Goal: Book appointment/travel/reservation

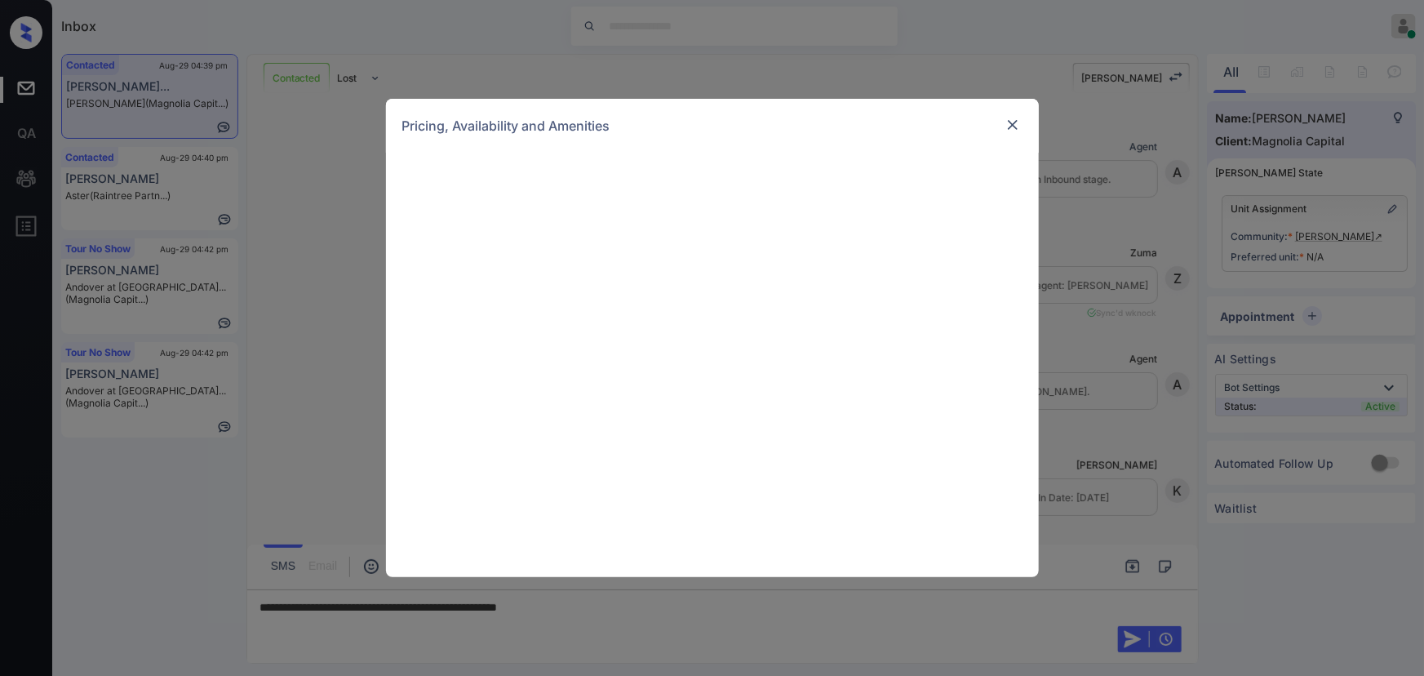
scroll to position [710, 0]
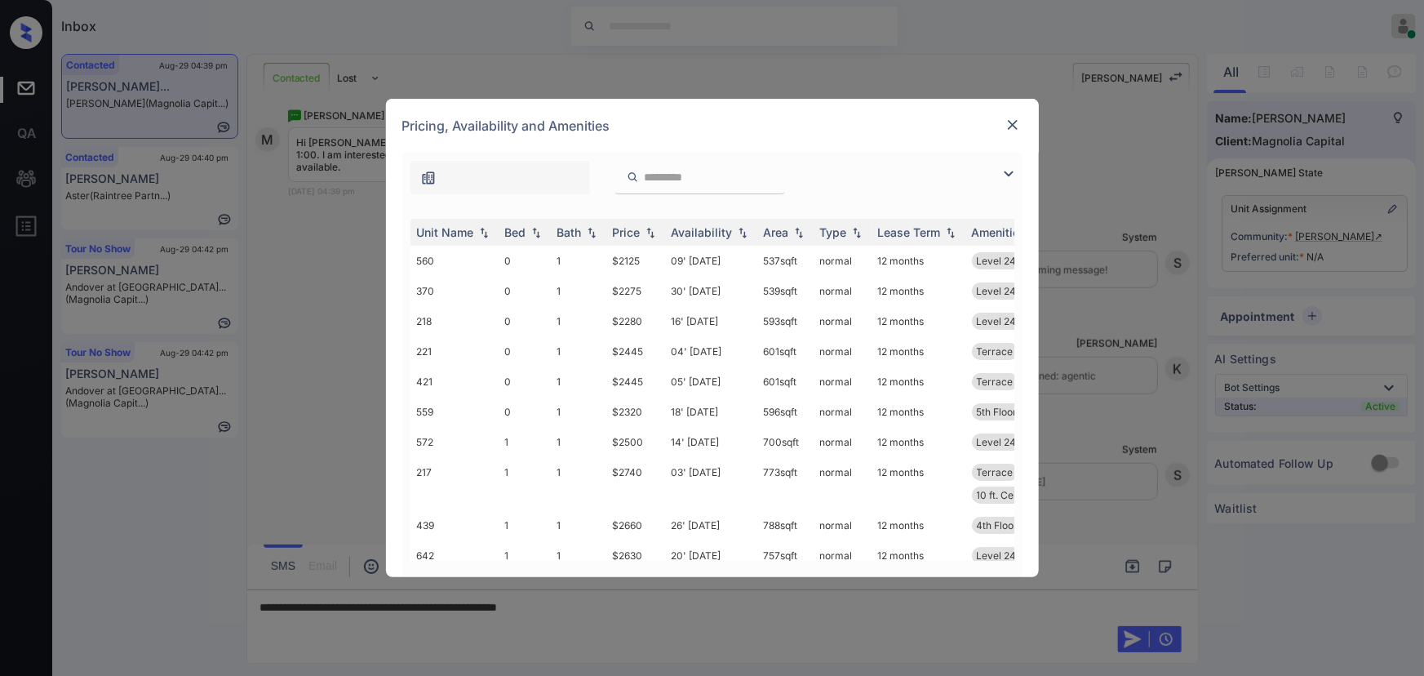
click at [1015, 169] on img at bounding box center [1009, 174] width 20 height 20
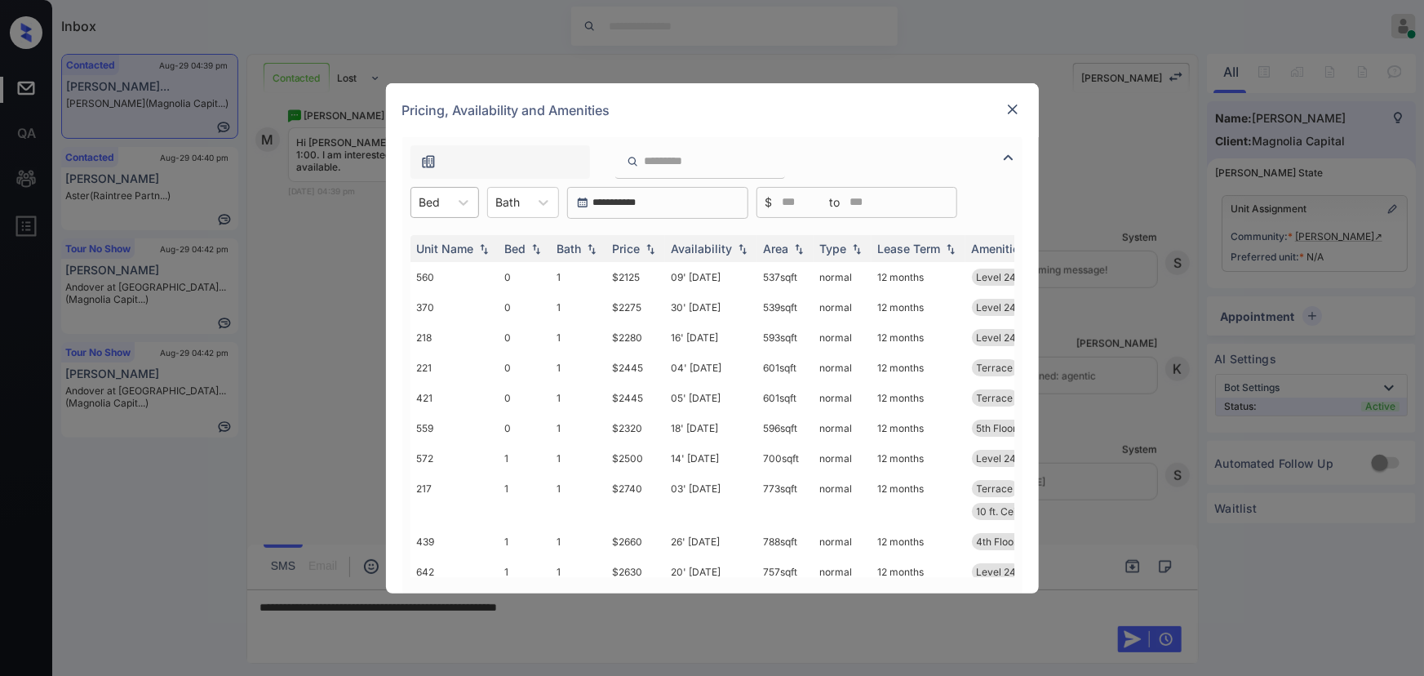
click at [433, 205] on div at bounding box center [430, 201] width 21 height 17
click at [430, 264] on div "1" at bounding box center [445, 271] width 69 height 29
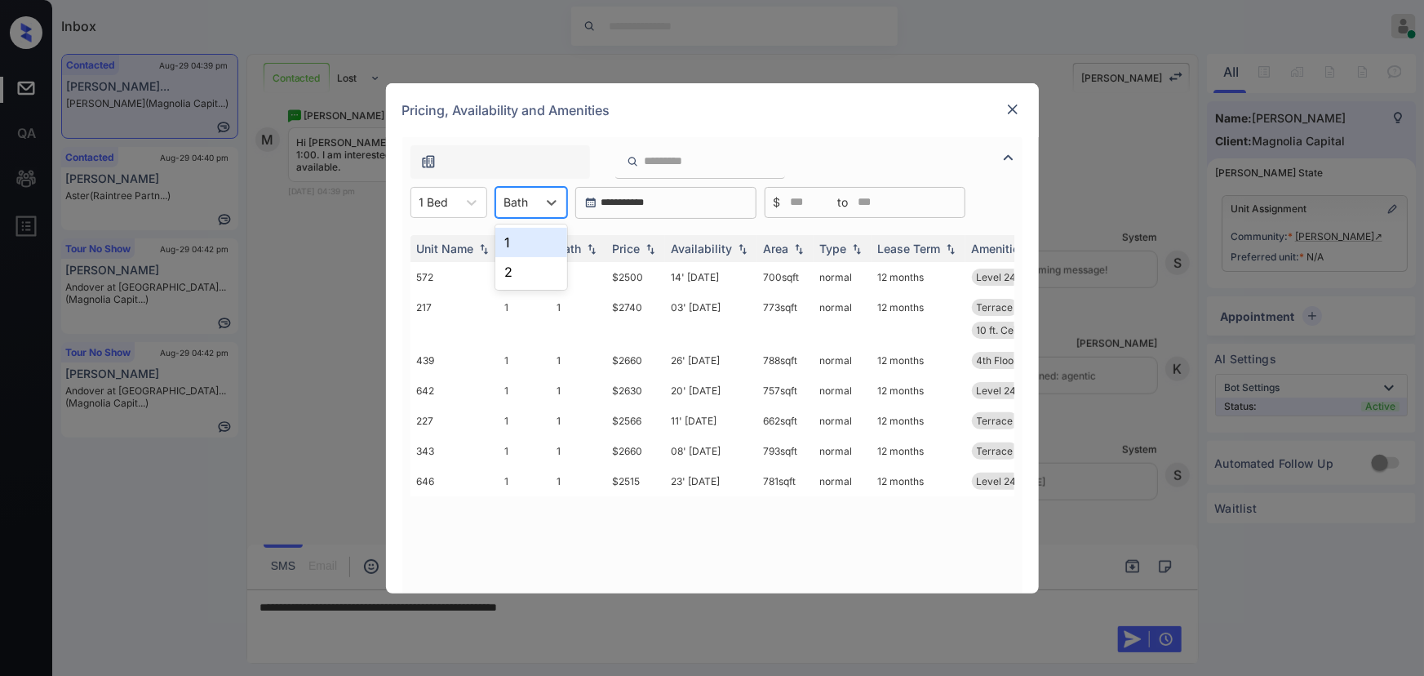
click at [527, 206] on div at bounding box center [516, 201] width 24 height 17
click at [515, 243] on div "1" at bounding box center [531, 242] width 72 height 29
click at [656, 252] on img at bounding box center [650, 247] width 16 height 11
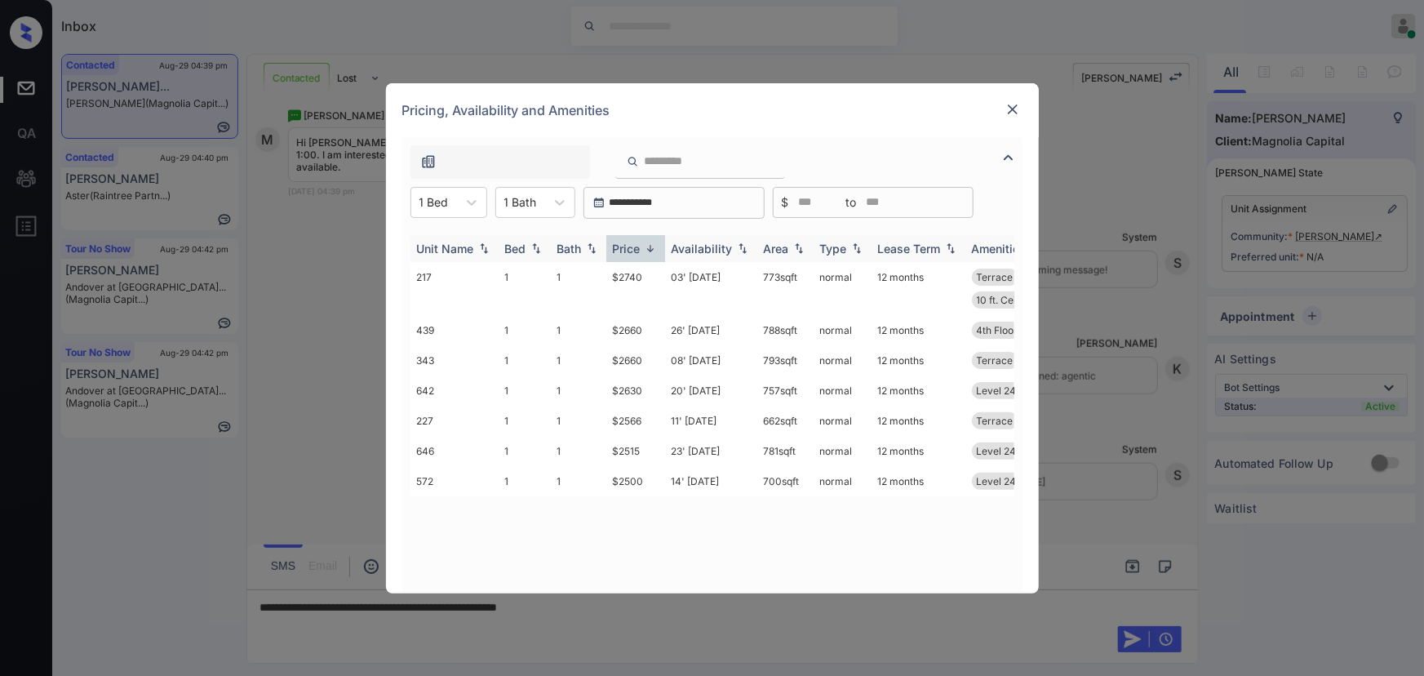
click at [656, 251] on img at bounding box center [650, 248] width 16 height 12
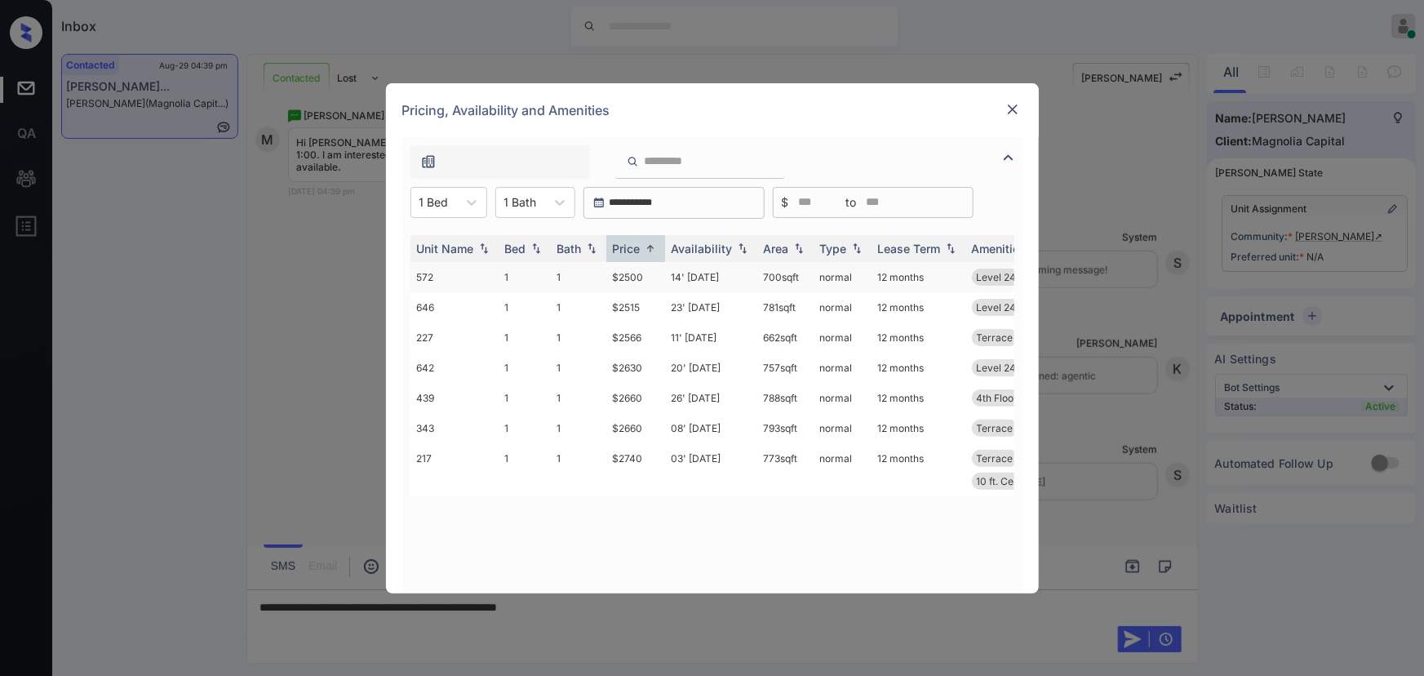
click at [726, 276] on td "14' Oct 25" at bounding box center [711, 277] width 92 height 30
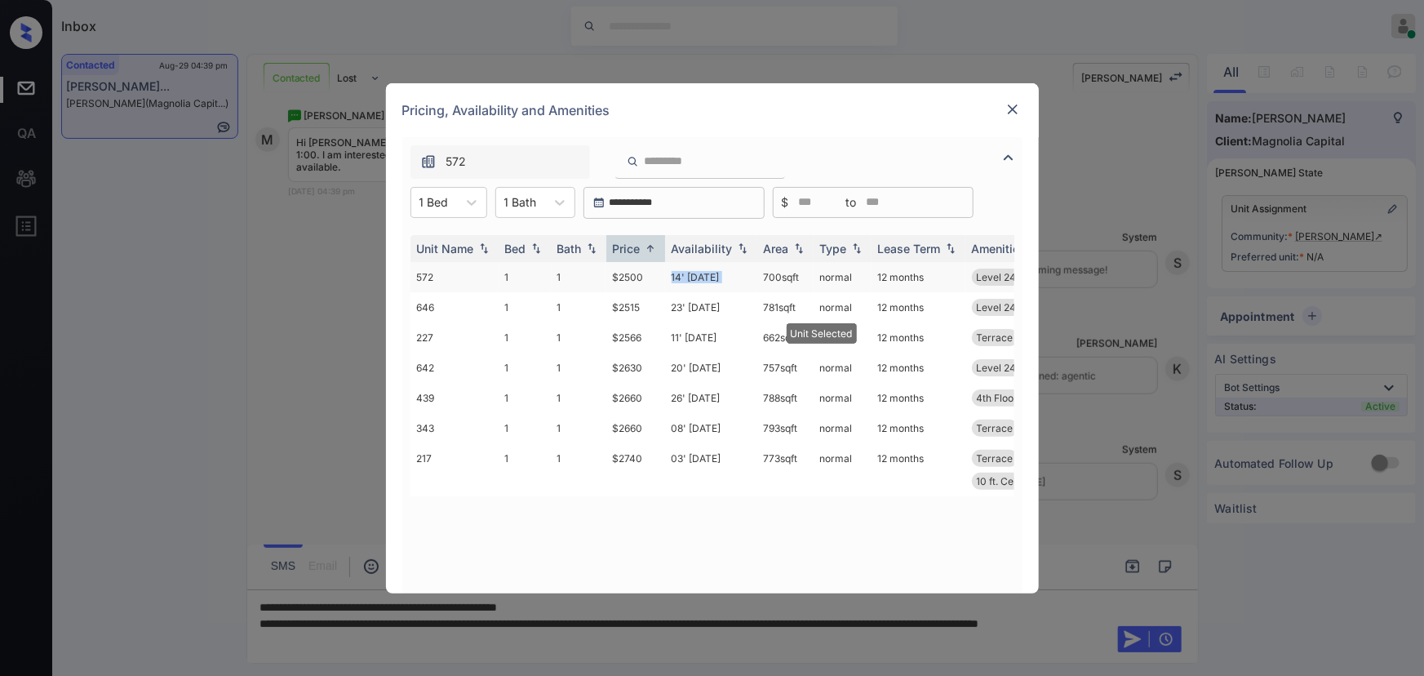
drag, startPoint x: 726, startPoint y: 276, endPoint x: 728, endPoint y: 268, distance: 8.3
click at [728, 269] on td "14' Oct 25" at bounding box center [711, 277] width 92 height 30
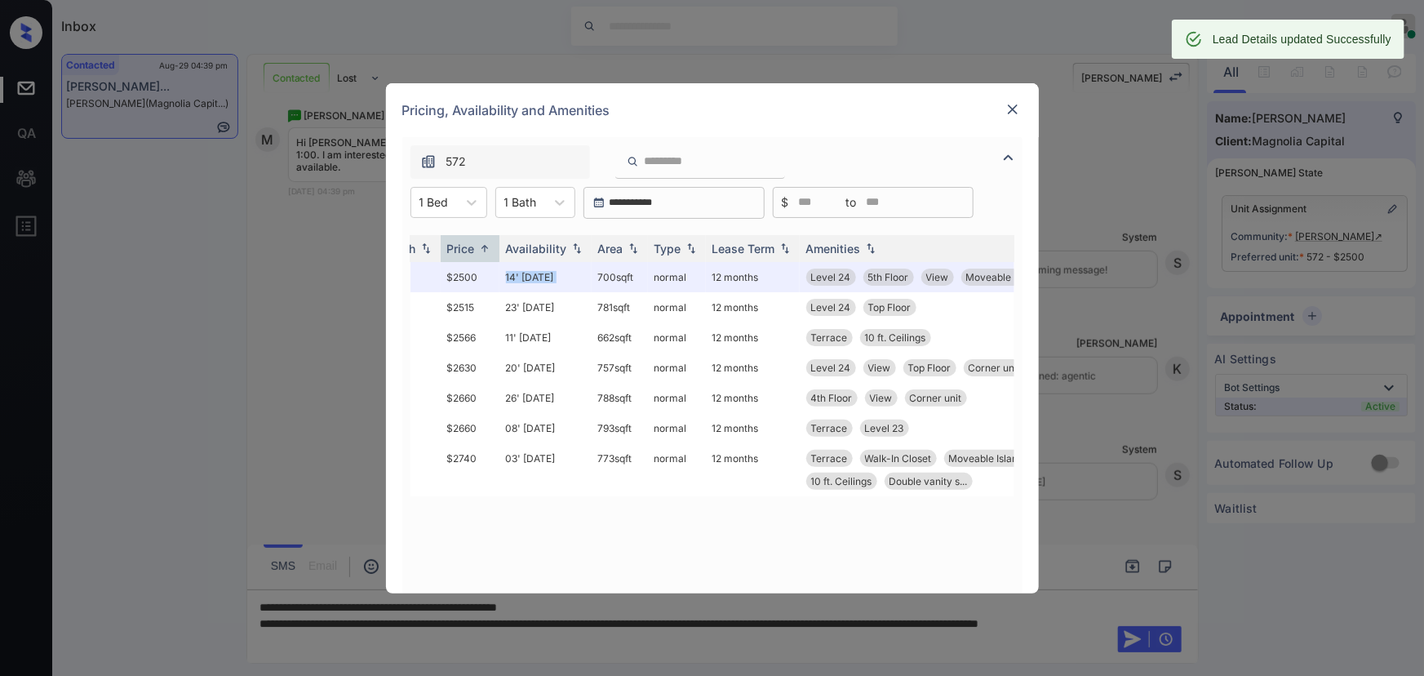
scroll to position [0, 179]
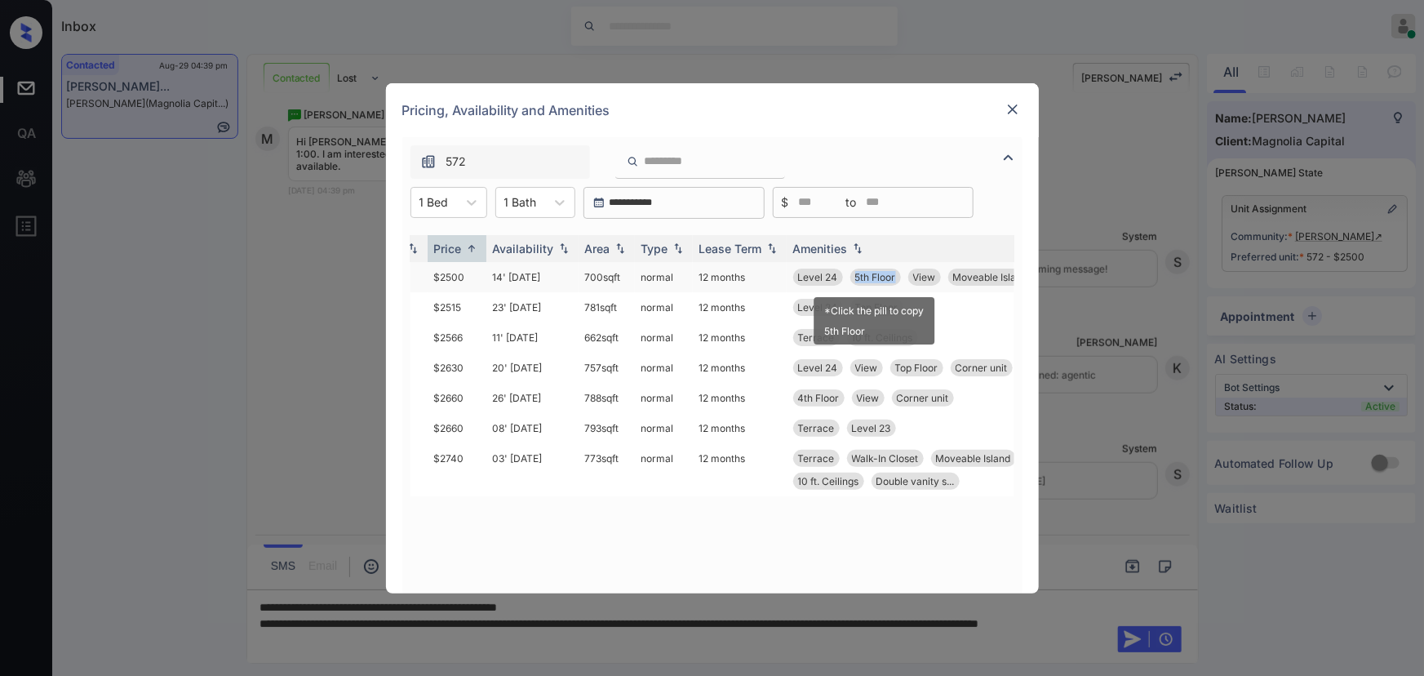
copy span "5th Floor"
drag, startPoint x: 898, startPoint y: 278, endPoint x: 852, endPoint y: 277, distance: 45.7
click at [852, 277] on div "5th Floor" at bounding box center [876, 277] width 51 height 17
click at [927, 279] on span "View" at bounding box center [924, 277] width 23 height 12
click at [927, 278] on span "View" at bounding box center [924, 277] width 23 height 12
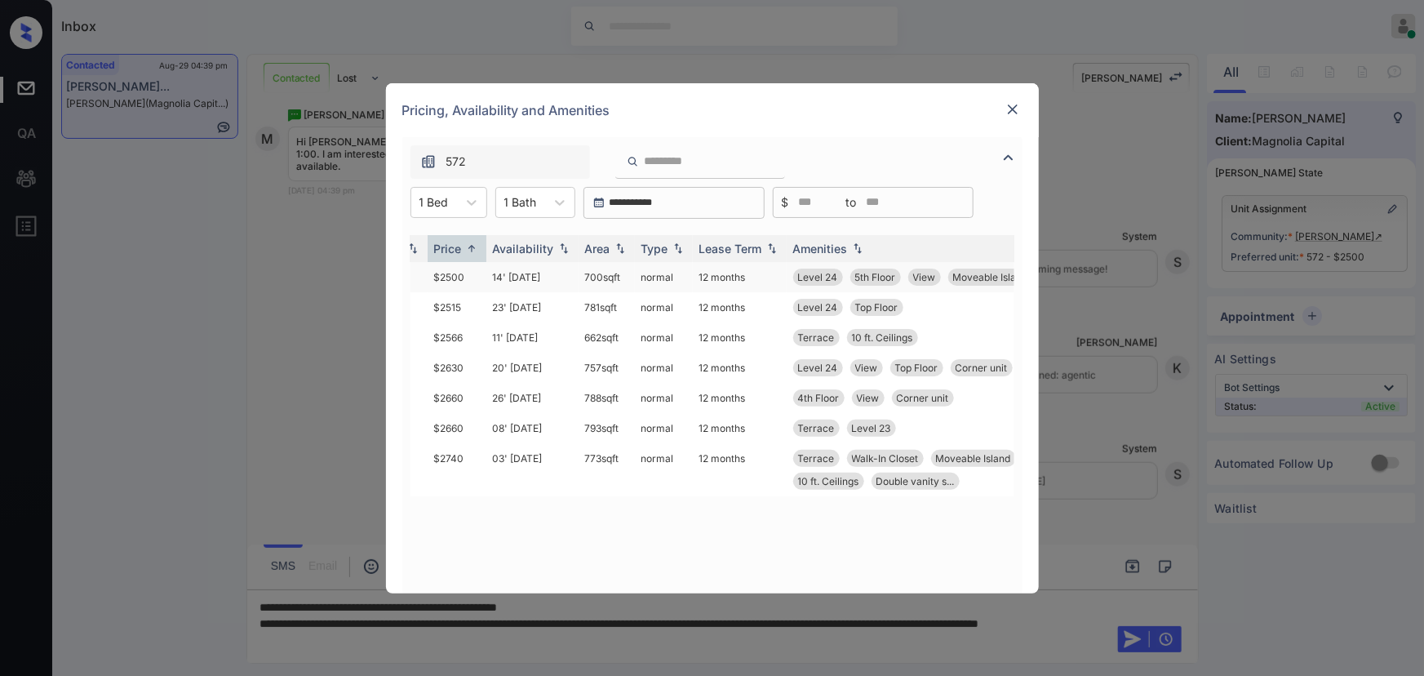
copy td "700 sqft"
drag, startPoint x: 624, startPoint y: 276, endPoint x: 575, endPoint y: 277, distance: 49.8
click at [579, 278] on td "700 sqft" at bounding box center [607, 277] width 56 height 30
click at [704, 642] on div "**********" at bounding box center [712, 338] width 1424 height 676
click at [795, 634] on div "**********" at bounding box center [712, 338] width 1424 height 676
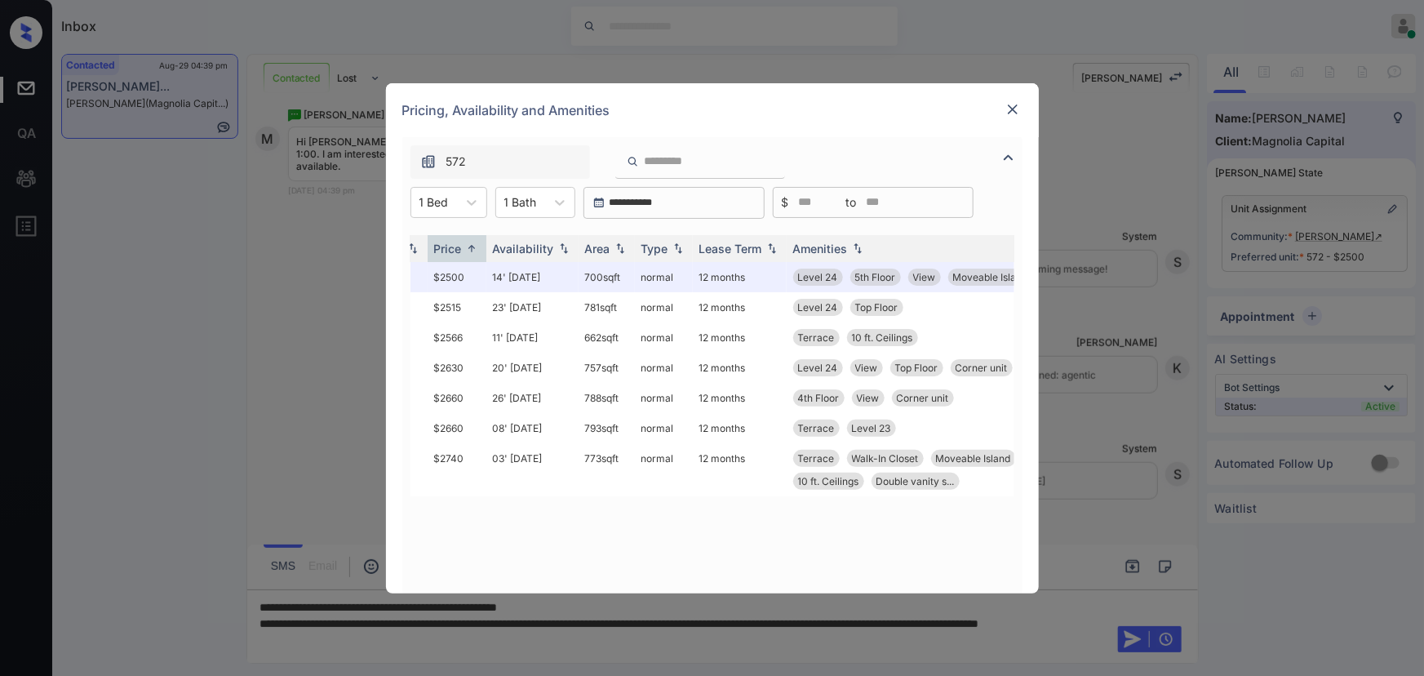
click at [1008, 111] on img at bounding box center [1013, 109] width 16 height 16
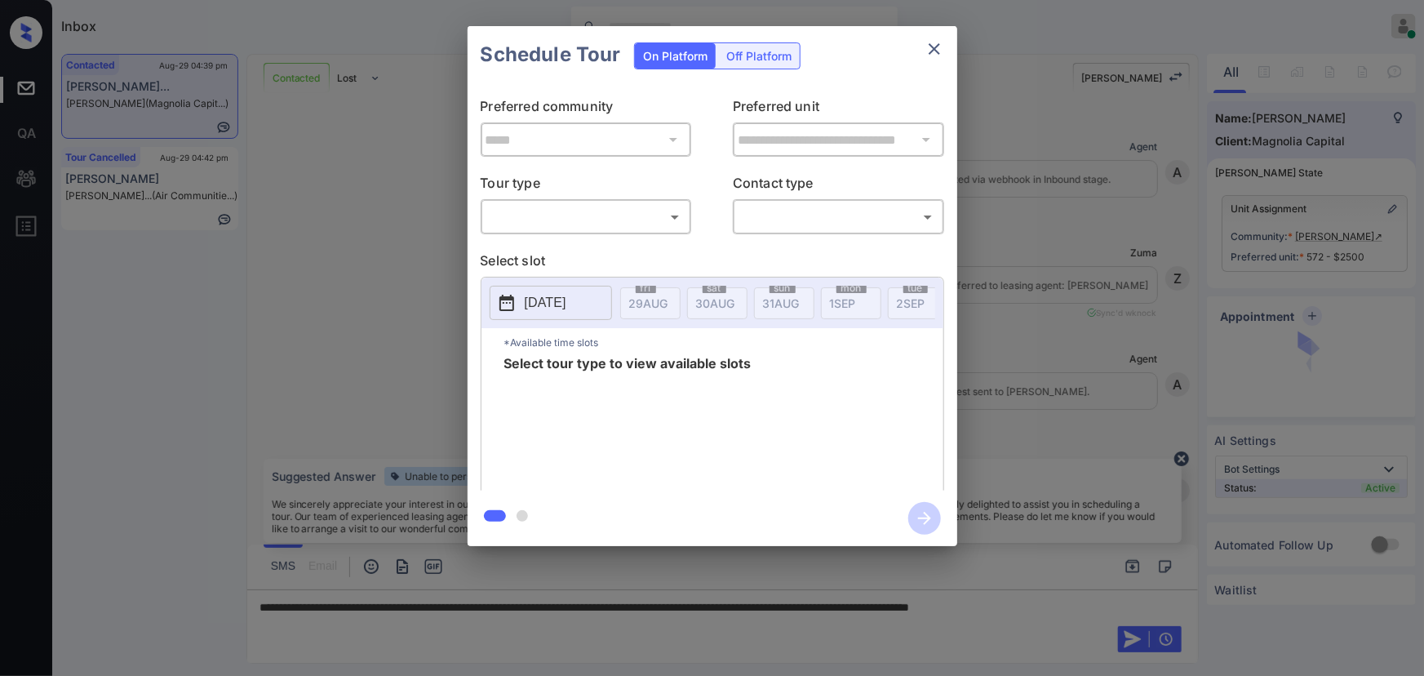
scroll to position [710, 0]
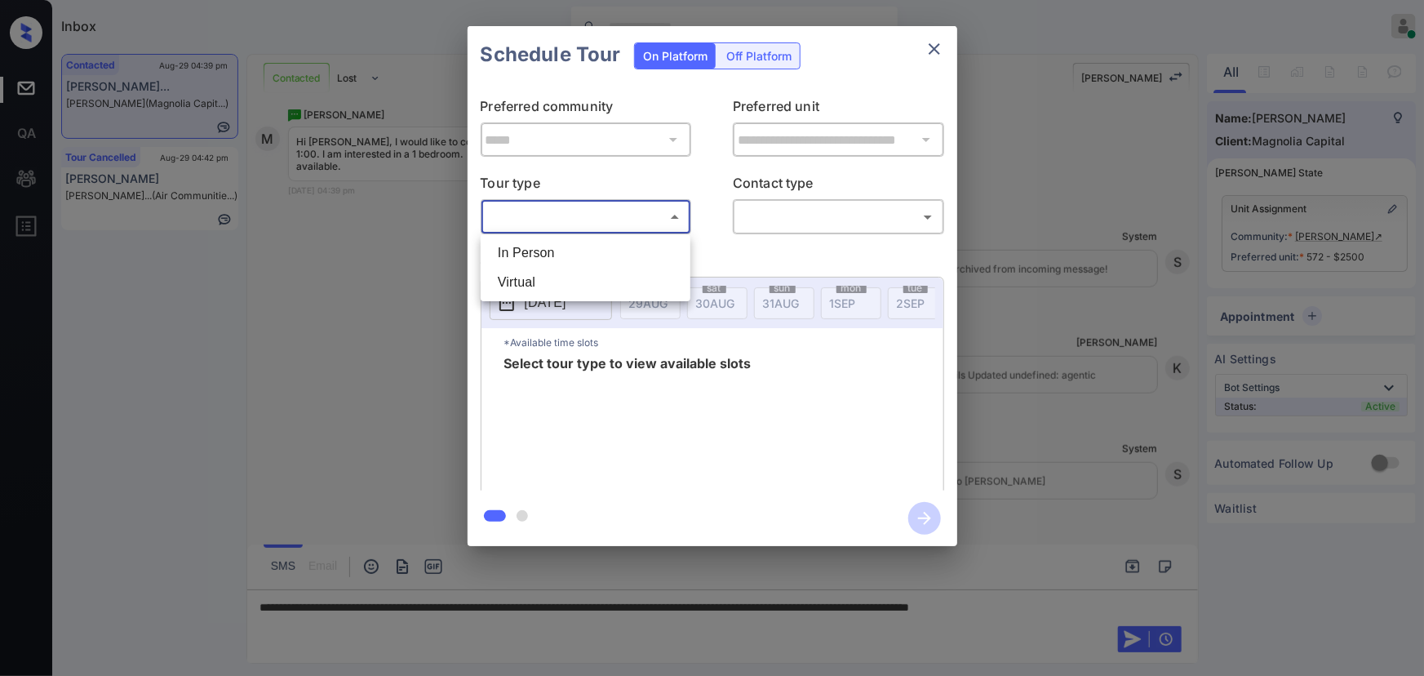
click at [577, 220] on body "Inbox Kenneth Umali Online Set yourself offline Set yourself on break Profile S…" at bounding box center [712, 338] width 1424 height 676
click at [564, 248] on li "In Person" at bounding box center [586, 252] width 202 height 29
type input "********"
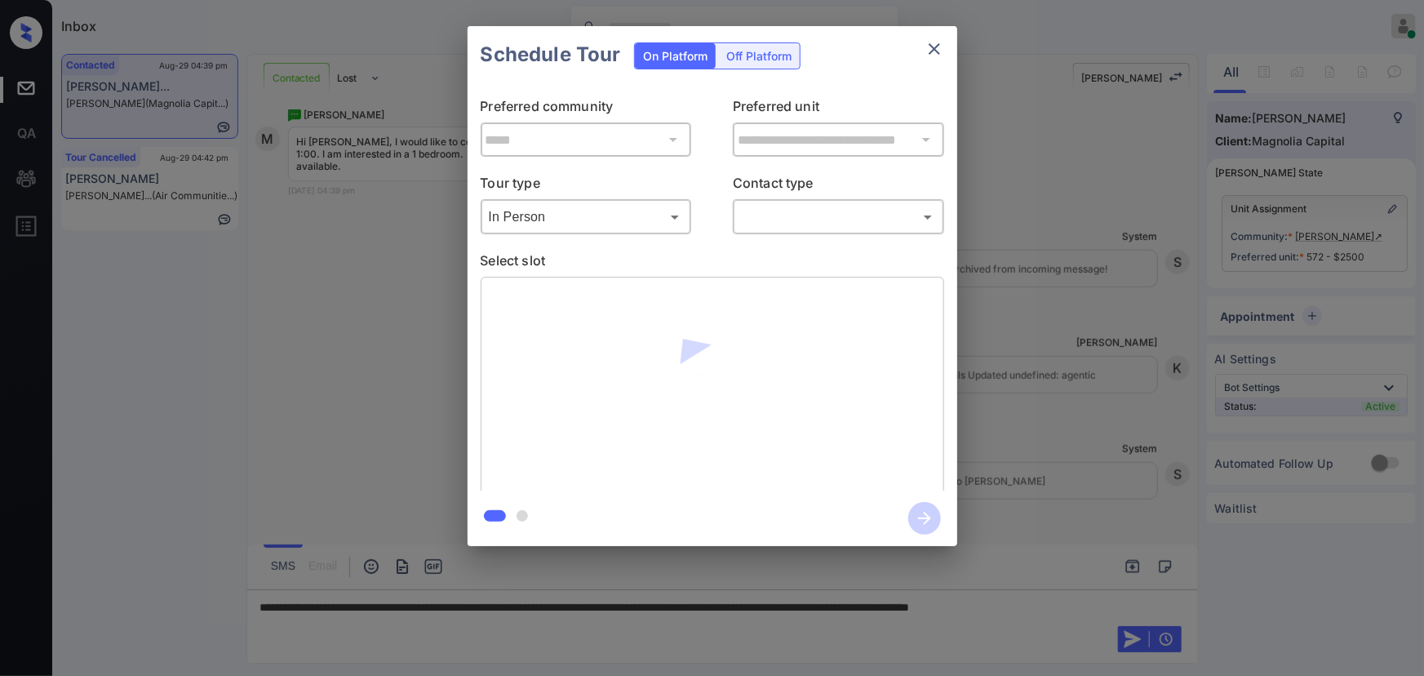
click at [818, 230] on div "​ ​" at bounding box center [838, 216] width 211 height 35
click at [803, 211] on body "Inbox Kenneth Umali Online Set yourself offline Set yourself on break Profile S…" at bounding box center [712, 338] width 1424 height 676
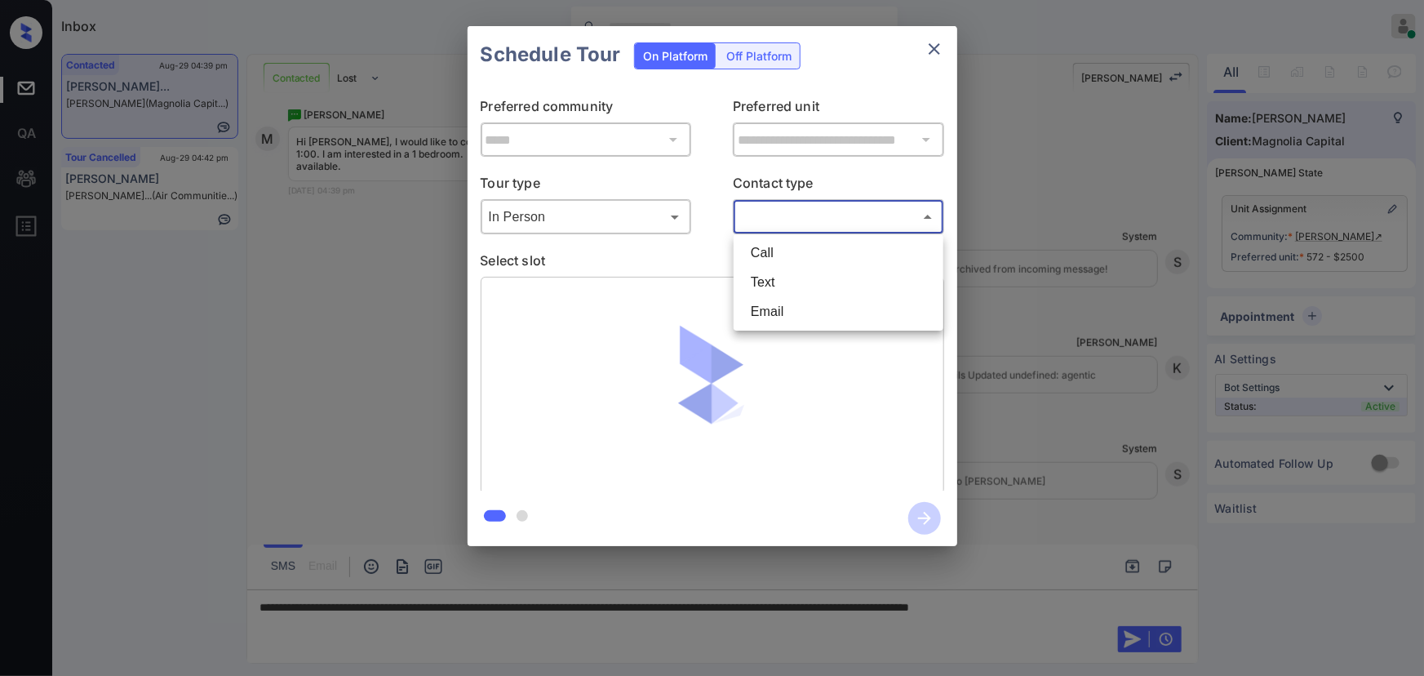
click at [758, 273] on li "Text" at bounding box center [839, 282] width 202 height 29
type input "****"
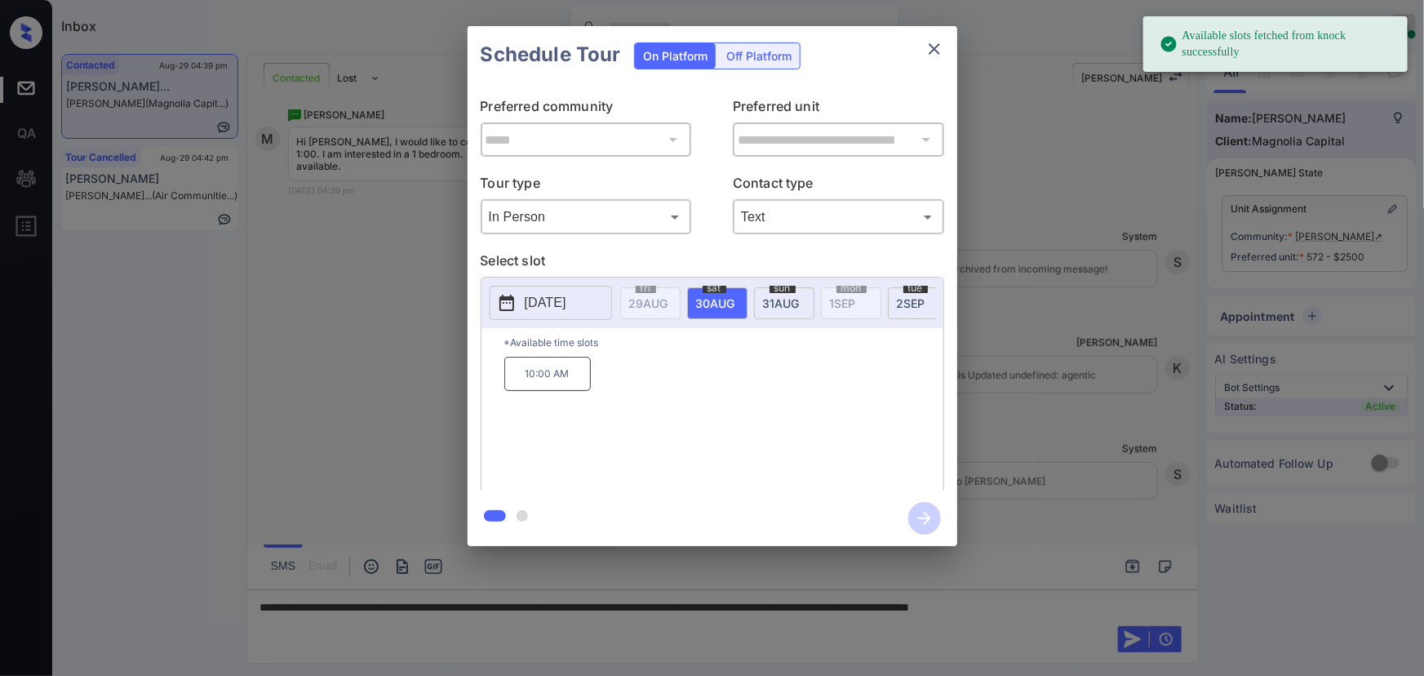
click at [555, 306] on p "[DATE]" at bounding box center [546, 303] width 42 height 20
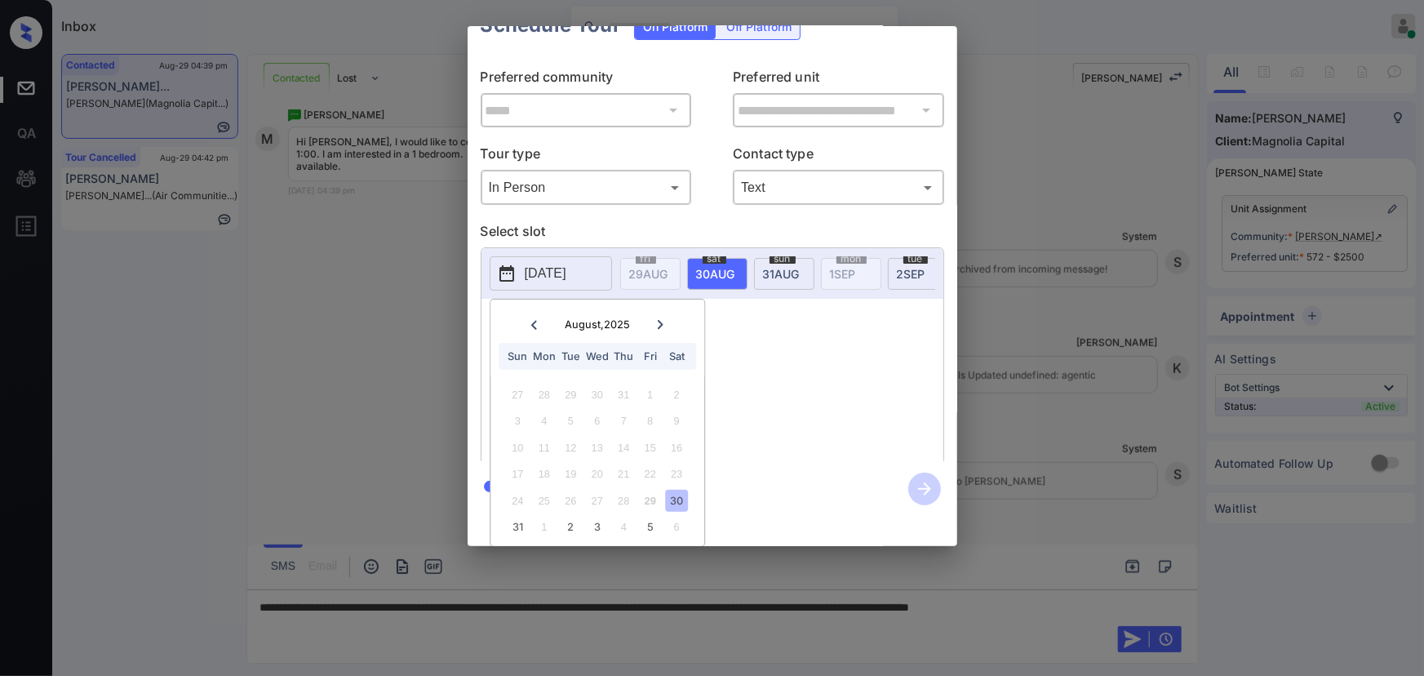
scroll to position [46, 0]
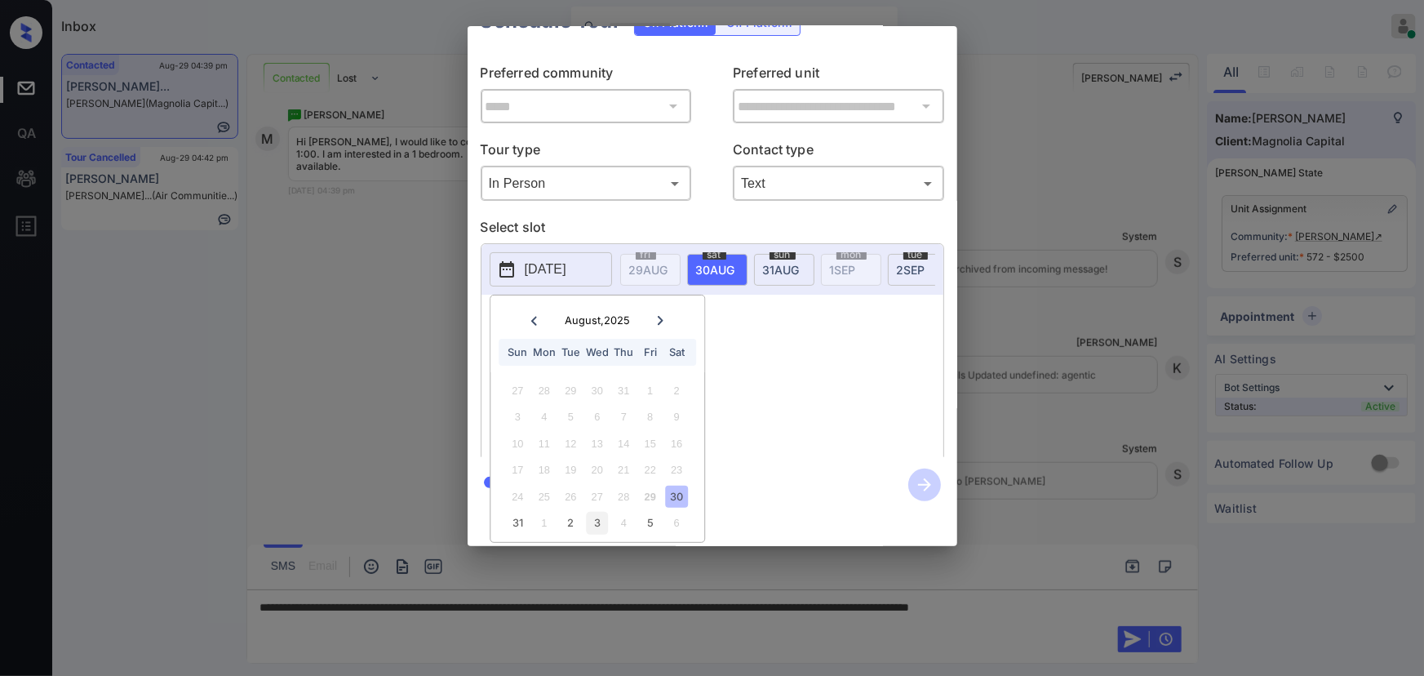
click at [596, 513] on div "3" at bounding box center [597, 523] width 22 height 22
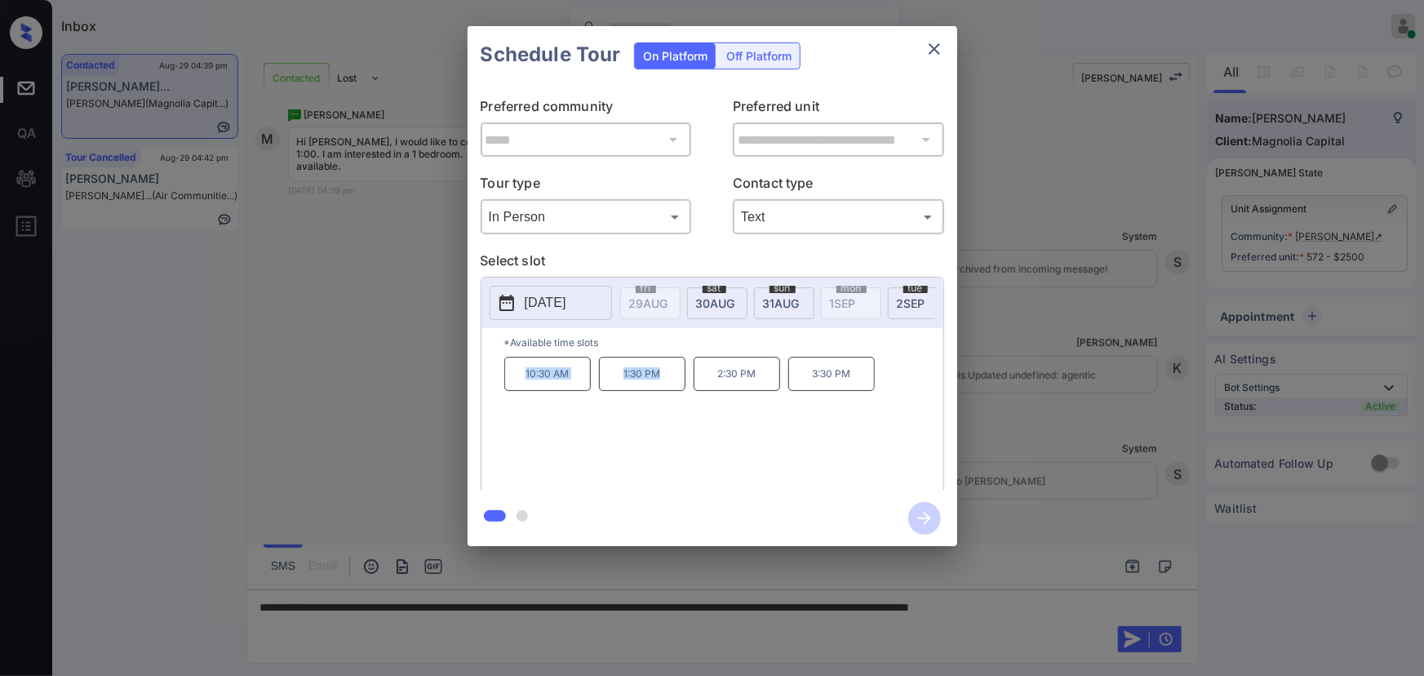
copy div "10:30 AM 1:30 PM"
drag, startPoint x: 663, startPoint y: 375, endPoint x: 537, endPoint y: 463, distance: 153.5
click at [516, 375] on div "10:30 AM 1:30 PM 2:30 PM 3:30 PM" at bounding box center [723, 422] width 439 height 131
click at [1140, 597] on div at bounding box center [712, 338] width 1424 height 676
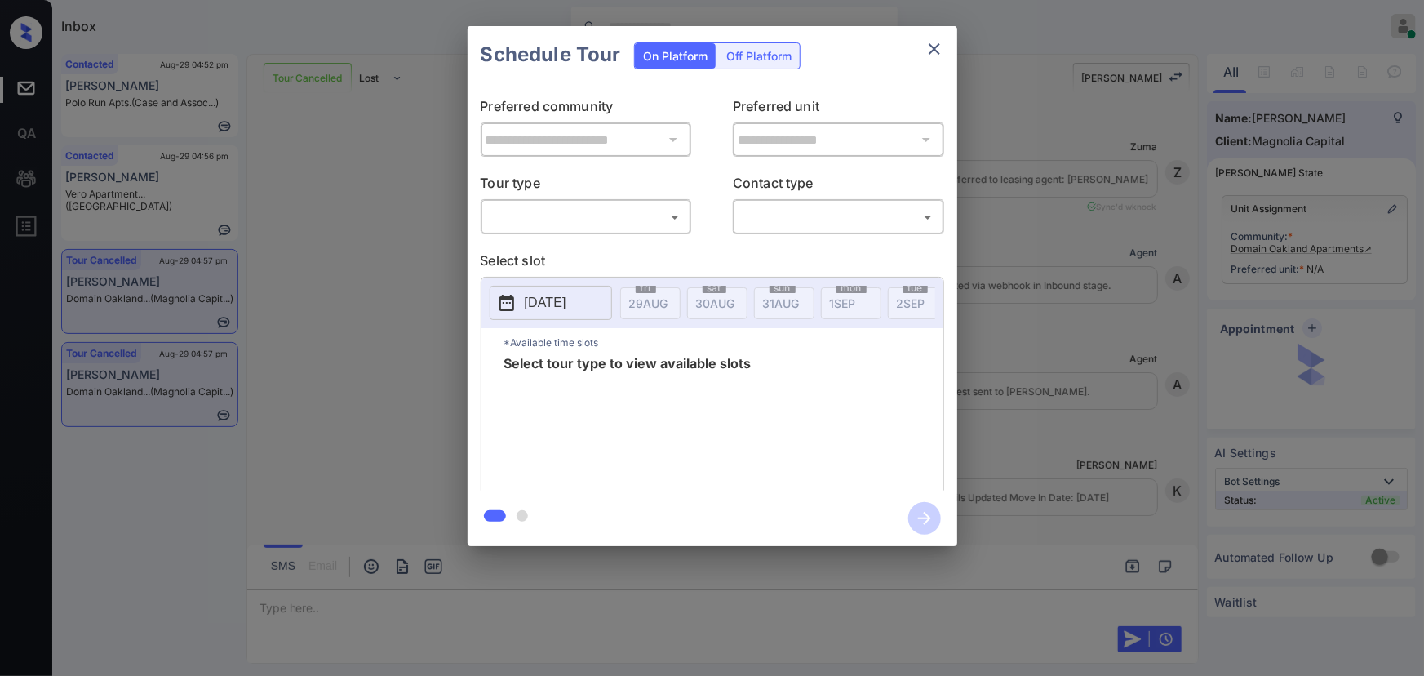
scroll to position [2267, 0]
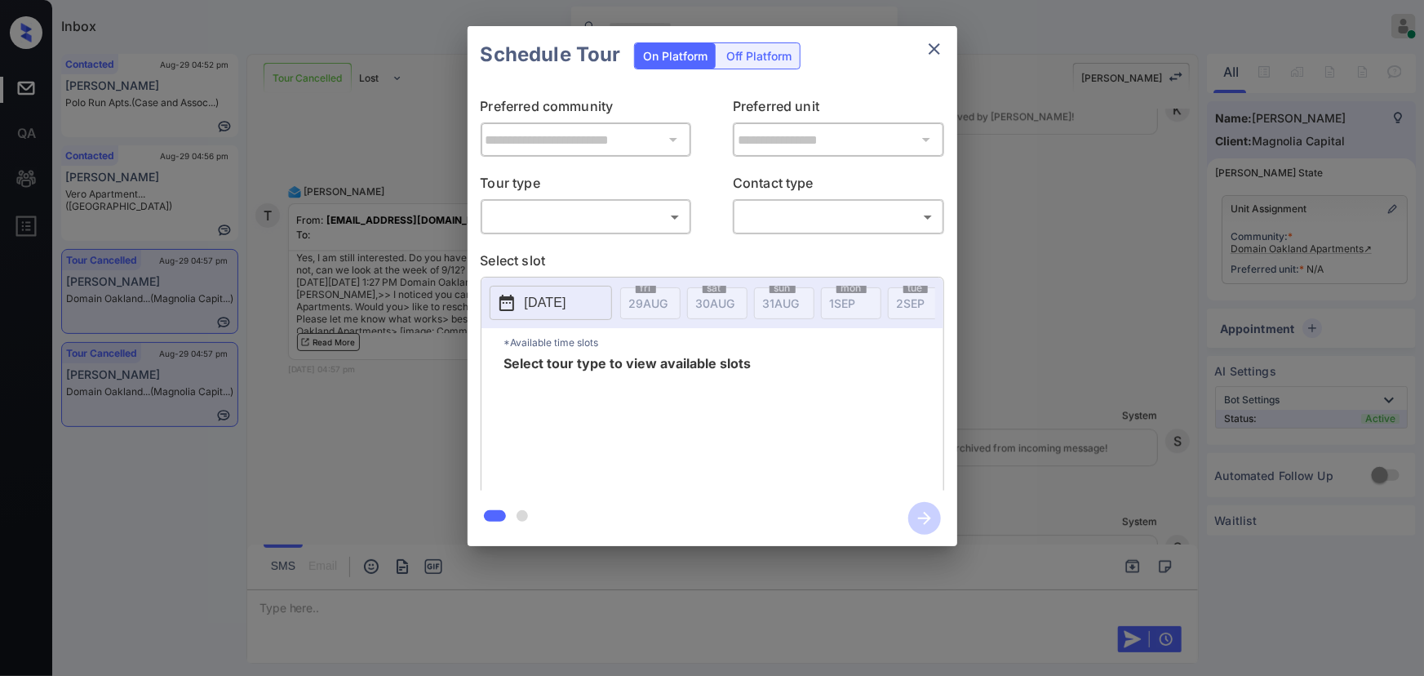
click at [567, 215] on body "Inbox Kenneth Umali Online Set yourself offline Set yourself on break Profile S…" at bounding box center [712, 338] width 1424 height 676
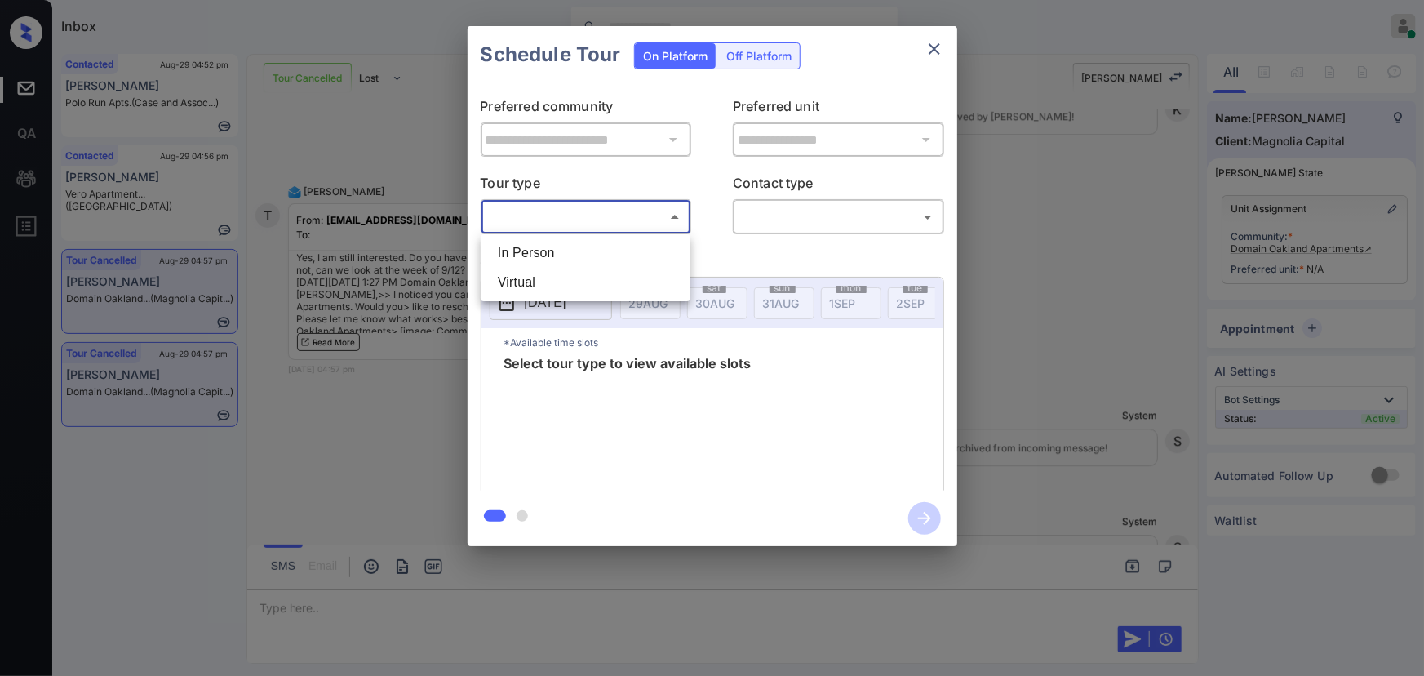
click at [569, 249] on li "In Person" at bounding box center [586, 252] width 202 height 29
type input "********"
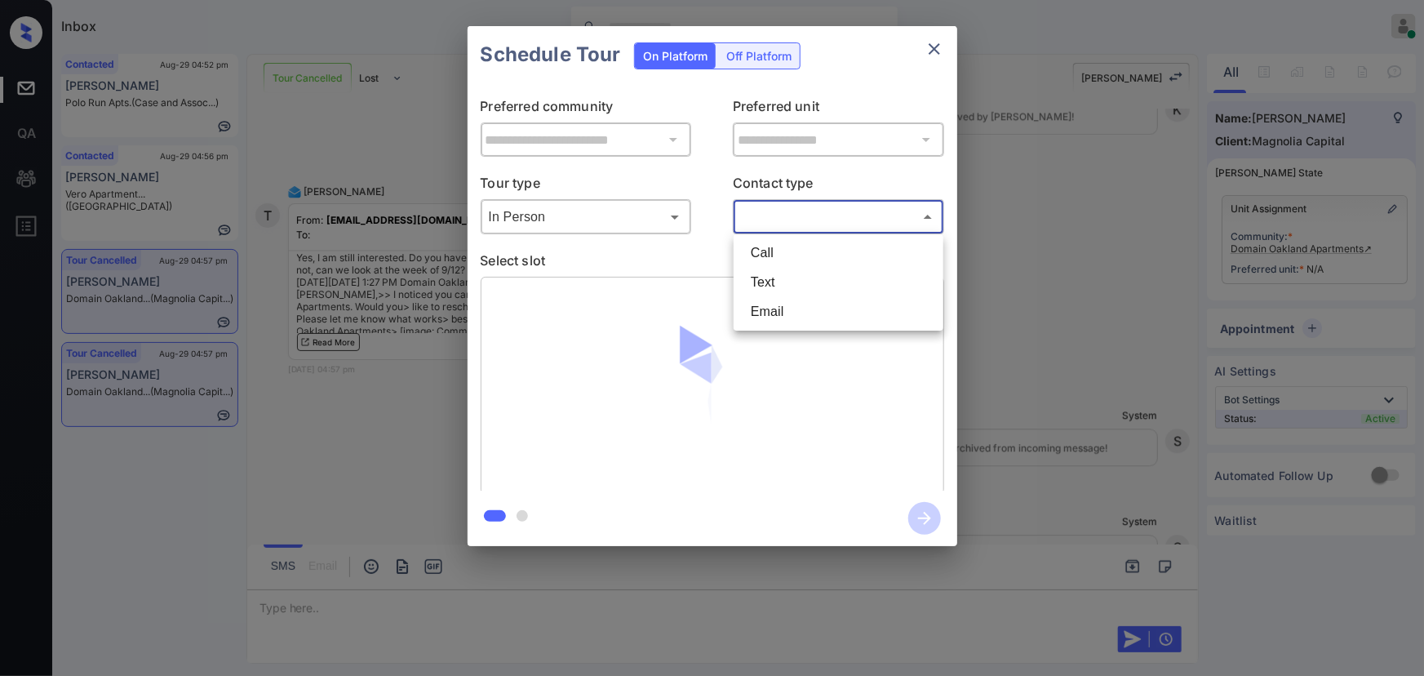
click at [800, 215] on body "Inbox Kenneth Umali Online Set yourself offline Set yourself on break Profile S…" at bounding box center [712, 338] width 1424 height 676
click at [772, 284] on li "Text" at bounding box center [839, 282] width 202 height 29
type input "****"
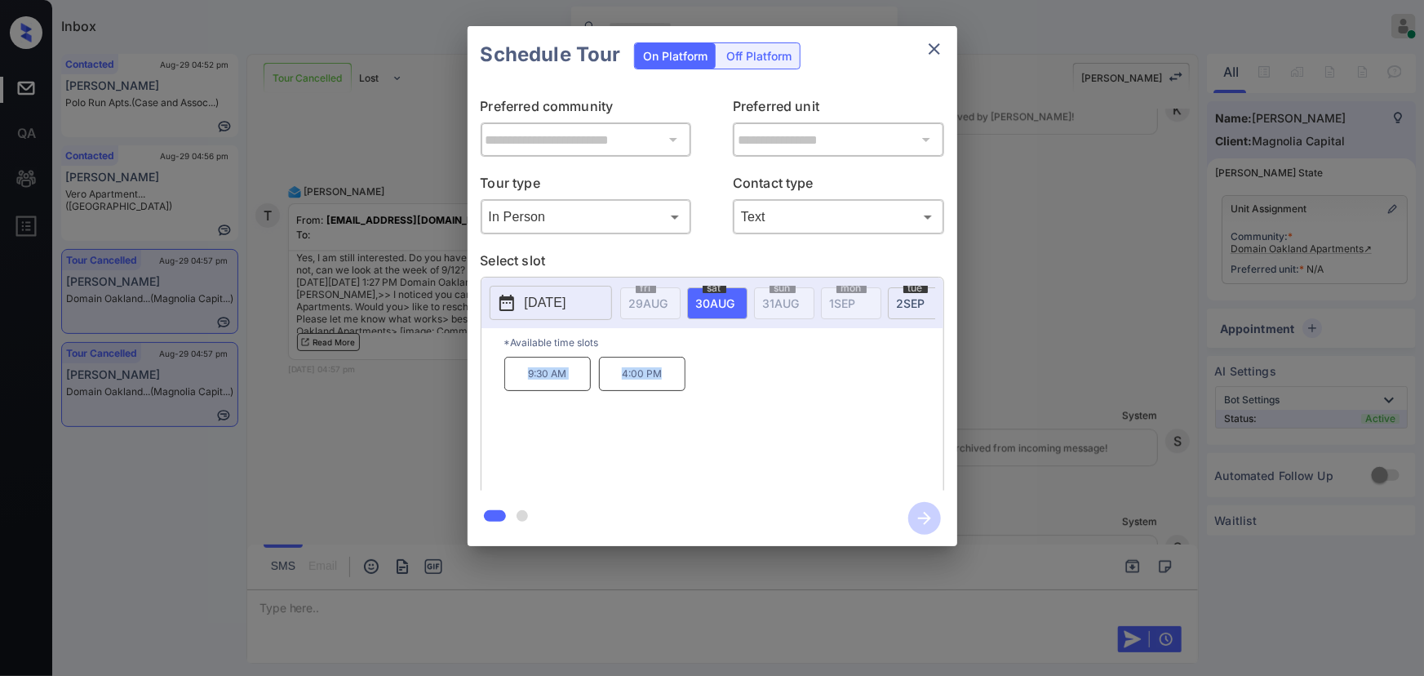
copy div "9:30 AM 4:00 PM"
drag, startPoint x: 669, startPoint y: 384, endPoint x: 493, endPoint y: 488, distance: 204.5
click at [513, 381] on div "9:30 AM 4:00 PM" at bounding box center [723, 422] width 439 height 131
click at [485, 603] on div at bounding box center [712, 338] width 1424 height 676
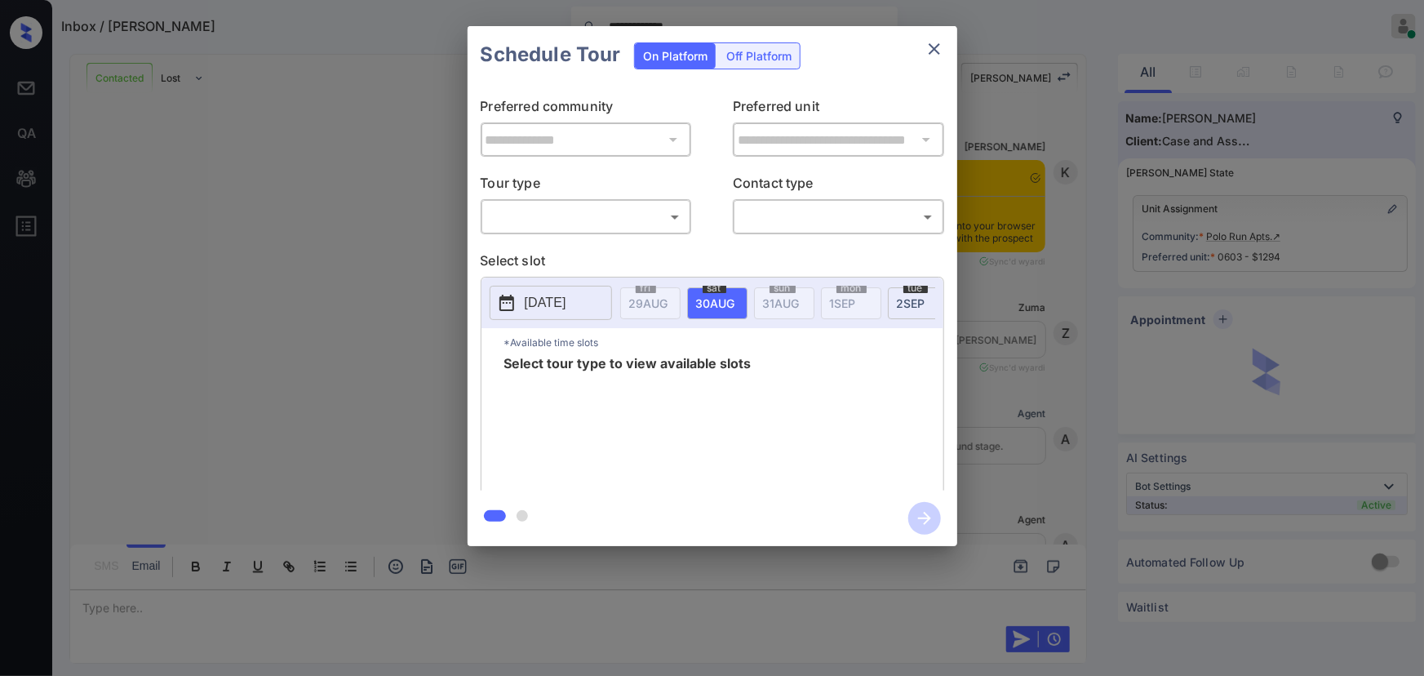
scroll to position [6288, 0]
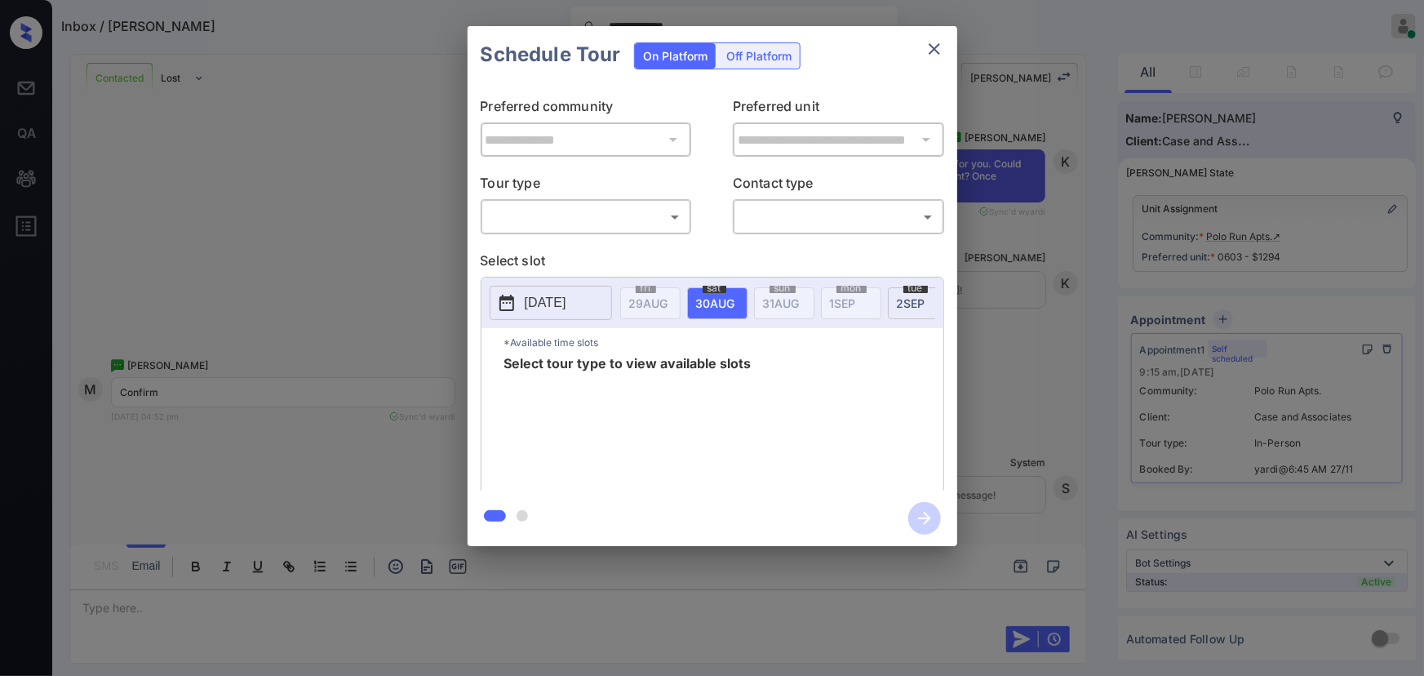
click at [649, 225] on body "**********" at bounding box center [712, 338] width 1424 height 676
click at [608, 253] on li "In Person" at bounding box center [586, 252] width 202 height 29
type input "********"
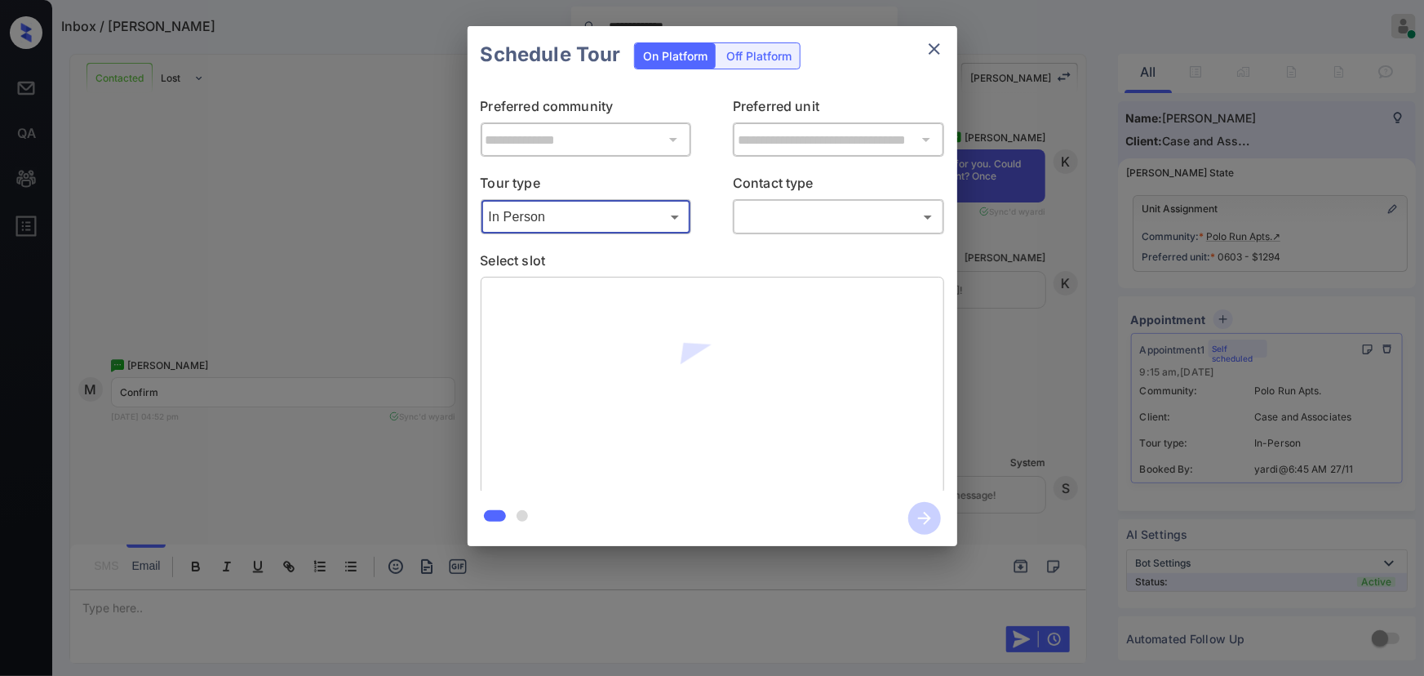
click at [858, 220] on body "**********" at bounding box center [712, 338] width 1424 height 676
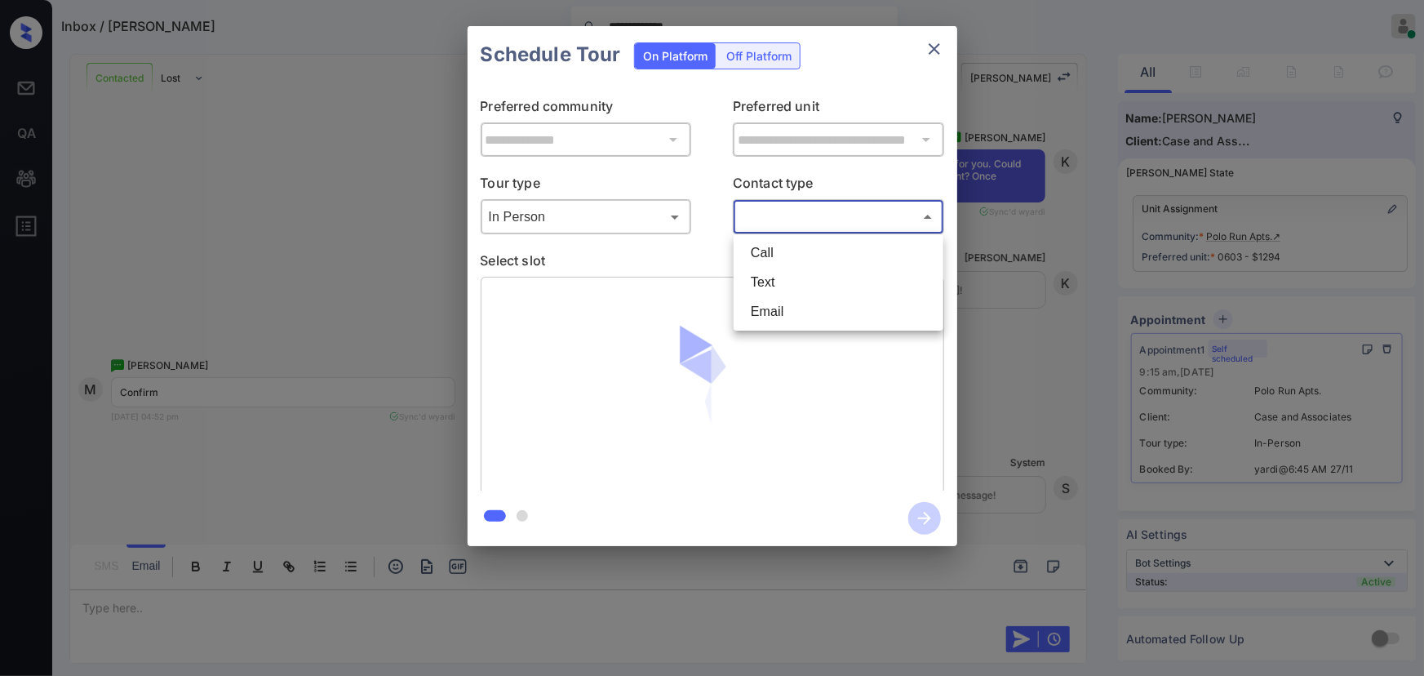
click at [779, 275] on li "Text" at bounding box center [839, 282] width 202 height 29
type input "****"
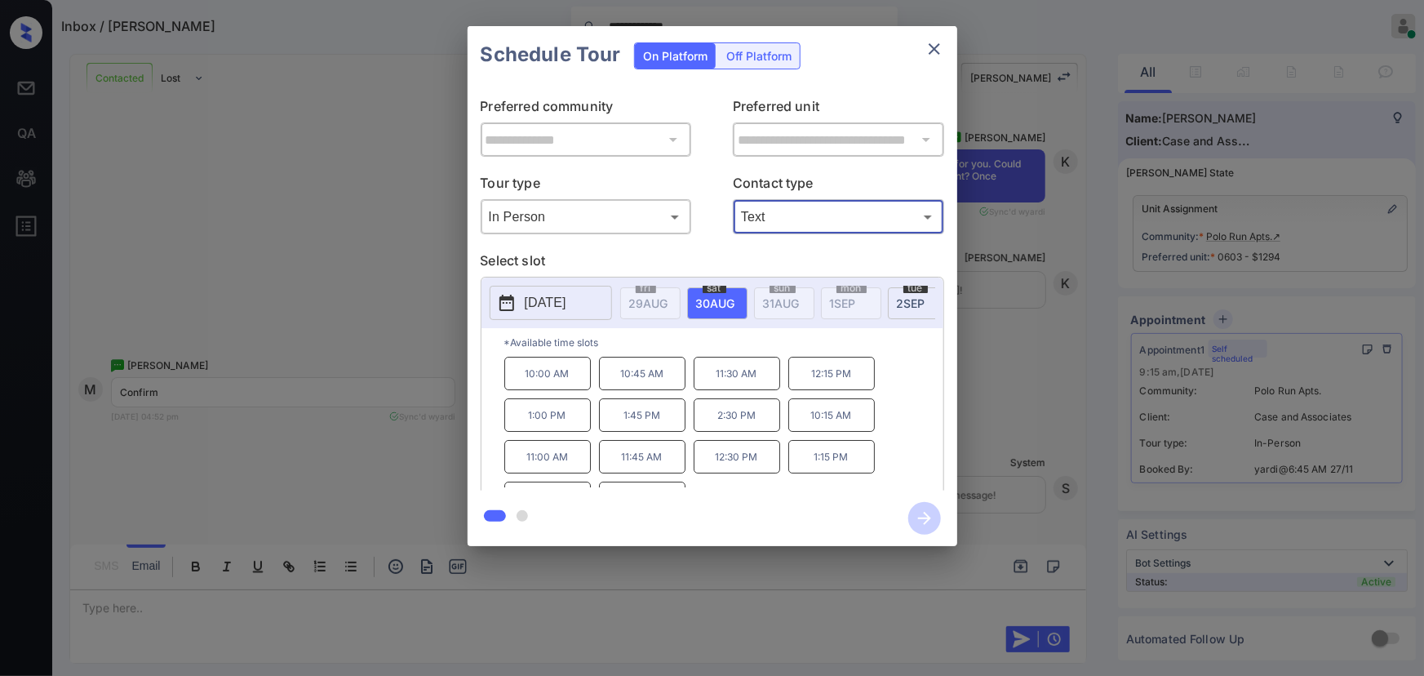
click at [1058, 259] on div "**********" at bounding box center [712, 286] width 1424 height 572
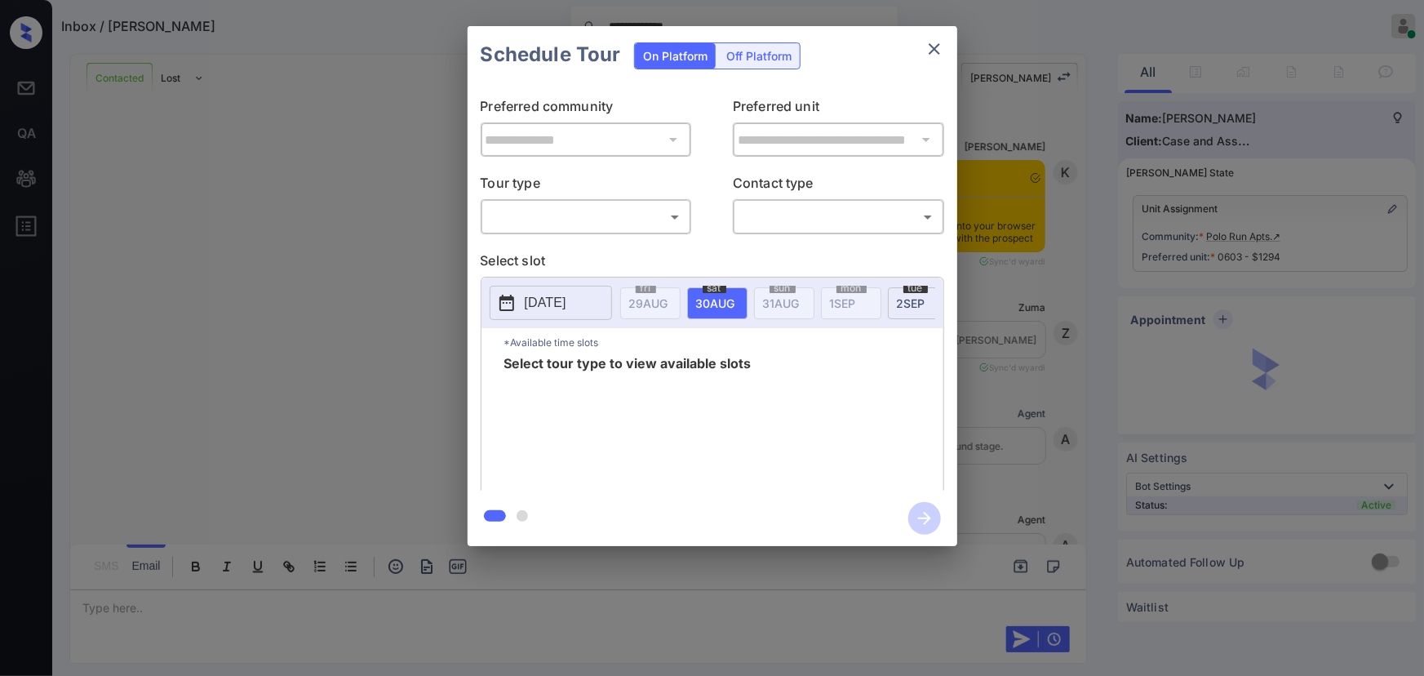
scroll to position [6288, 0]
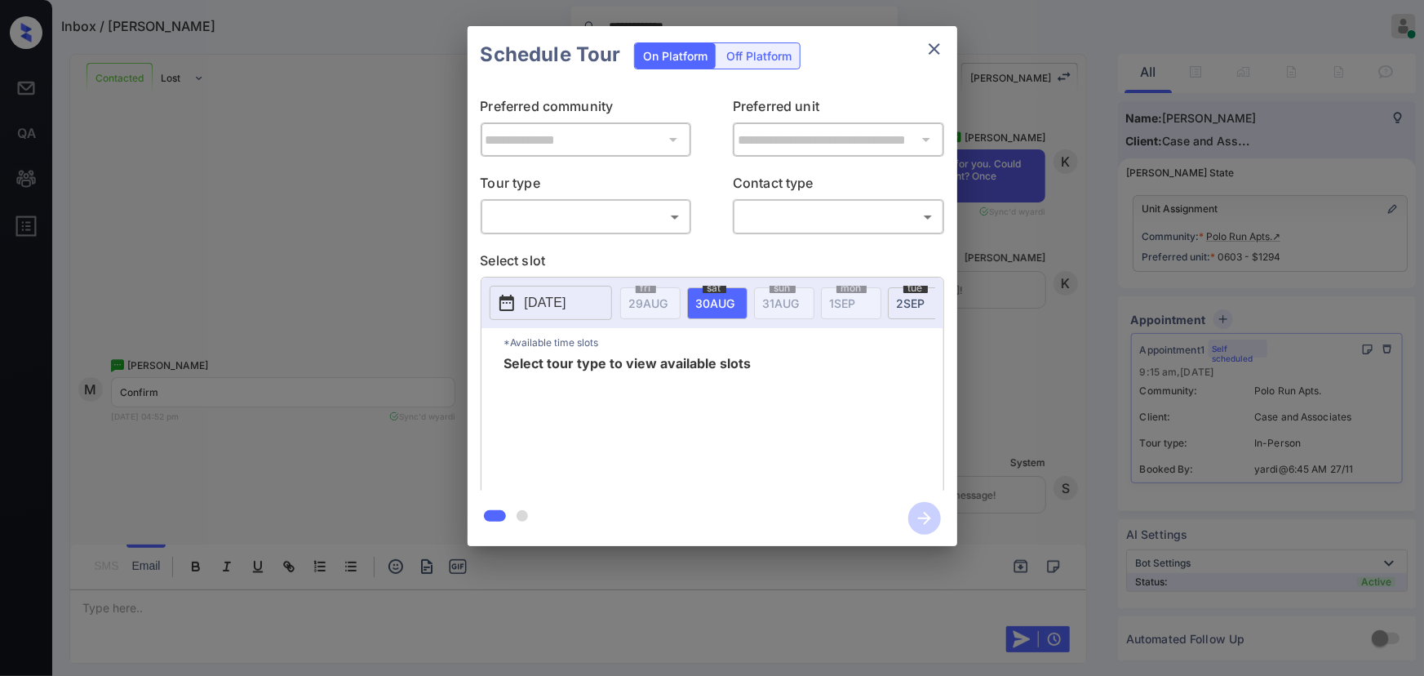
click at [598, 212] on body "**********" at bounding box center [712, 338] width 1424 height 676
drag, startPoint x: 569, startPoint y: 251, endPoint x: 820, endPoint y: 236, distance: 251.0
click at [585, 246] on li "In Person" at bounding box center [586, 252] width 202 height 29
type input "********"
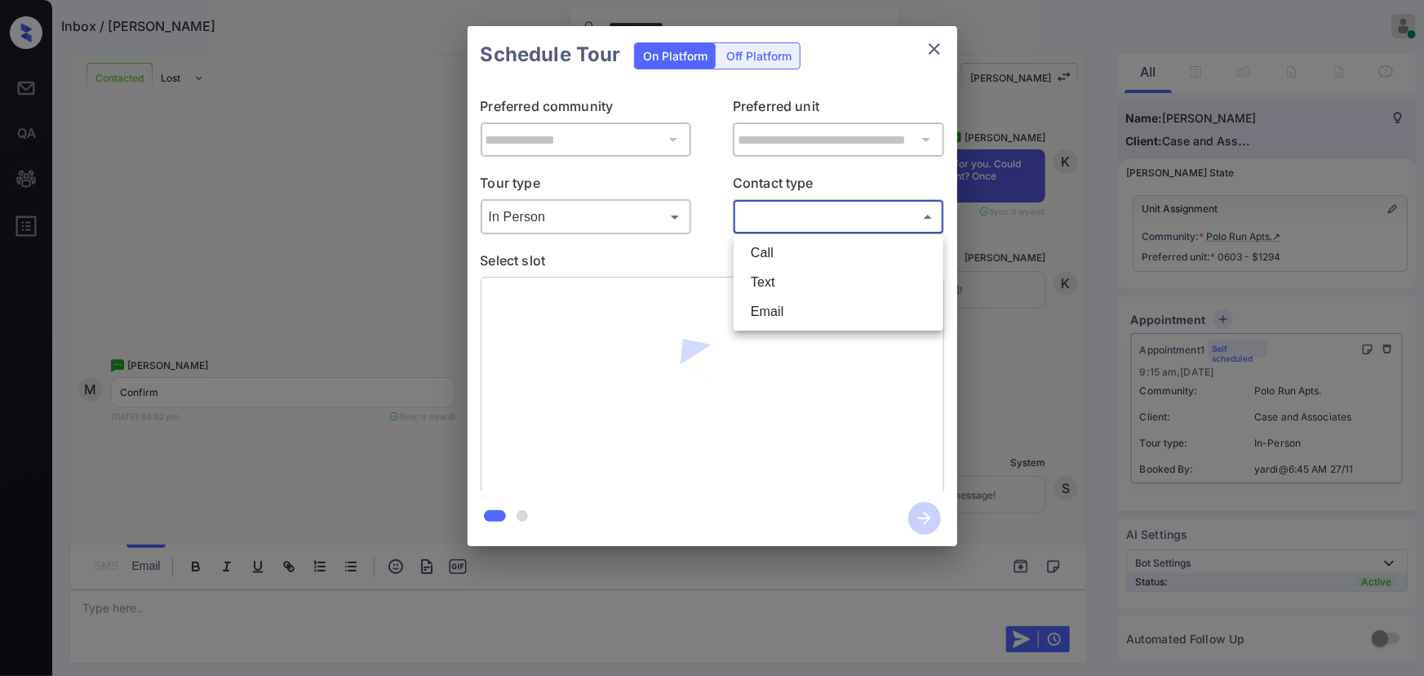
click at [844, 225] on body "**********" at bounding box center [712, 338] width 1424 height 676
click at [762, 280] on li "Text" at bounding box center [839, 282] width 202 height 29
type input "****"
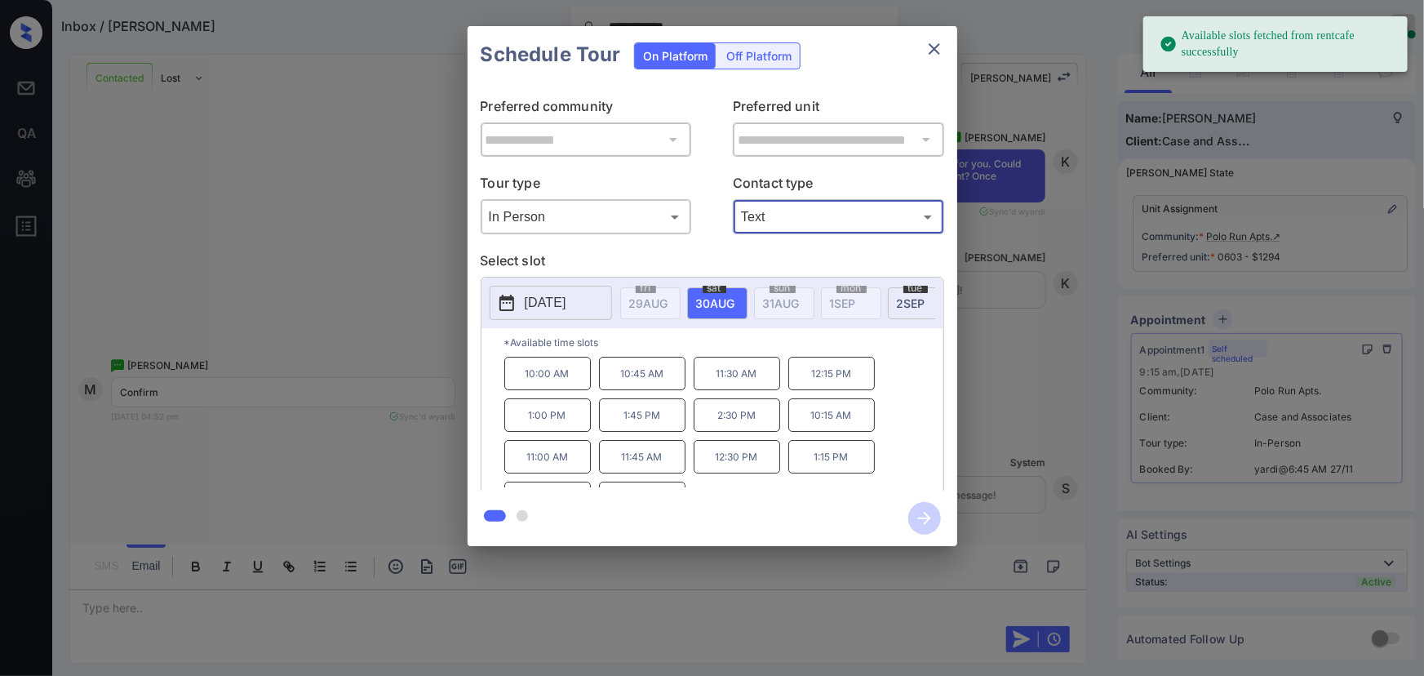
click at [550, 316] on button "[DATE]" at bounding box center [551, 303] width 122 height 34
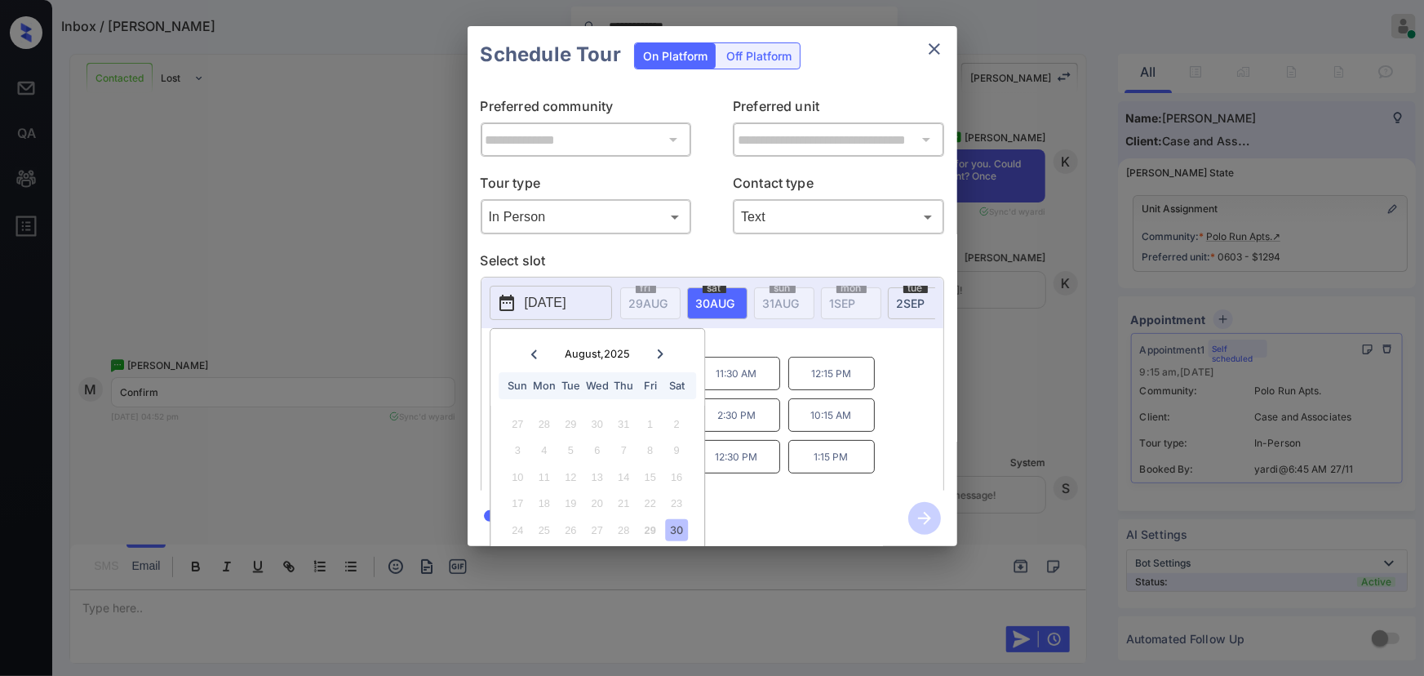
click at [669, 351] on div at bounding box center [661, 354] width 22 height 20
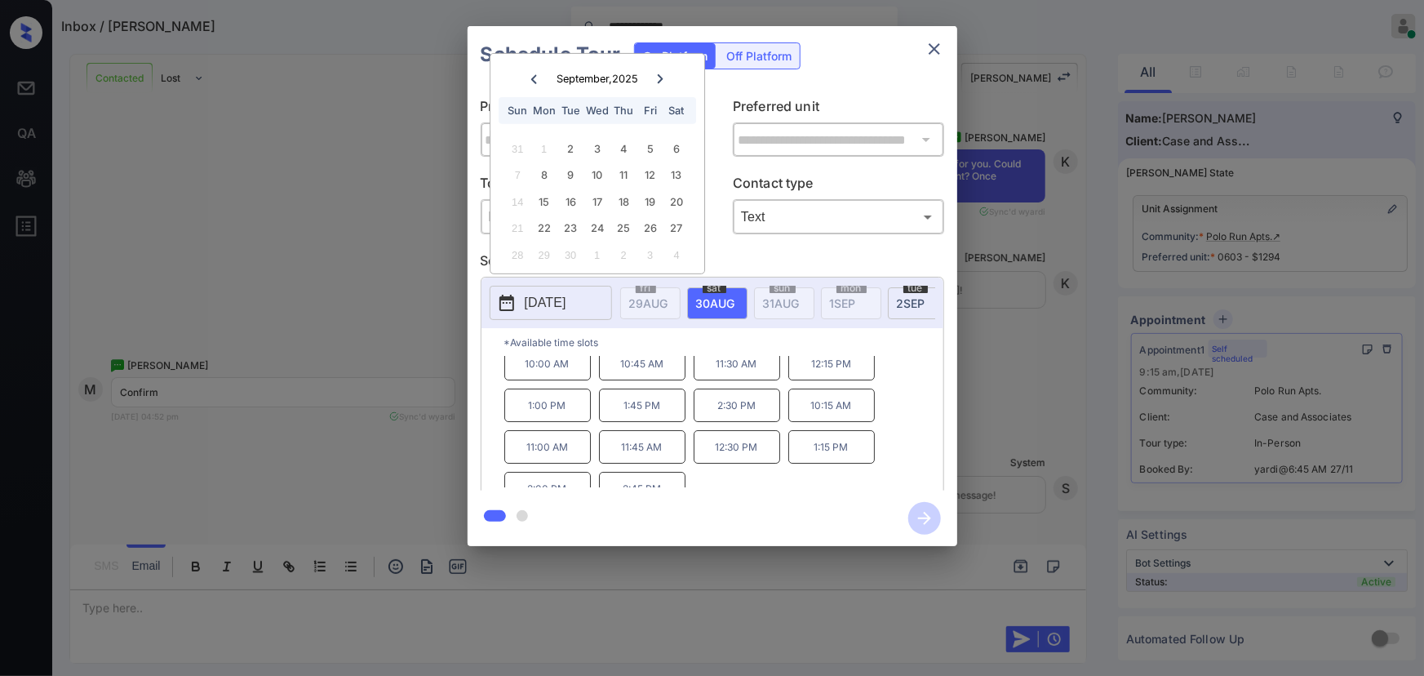
scroll to position [27, 0]
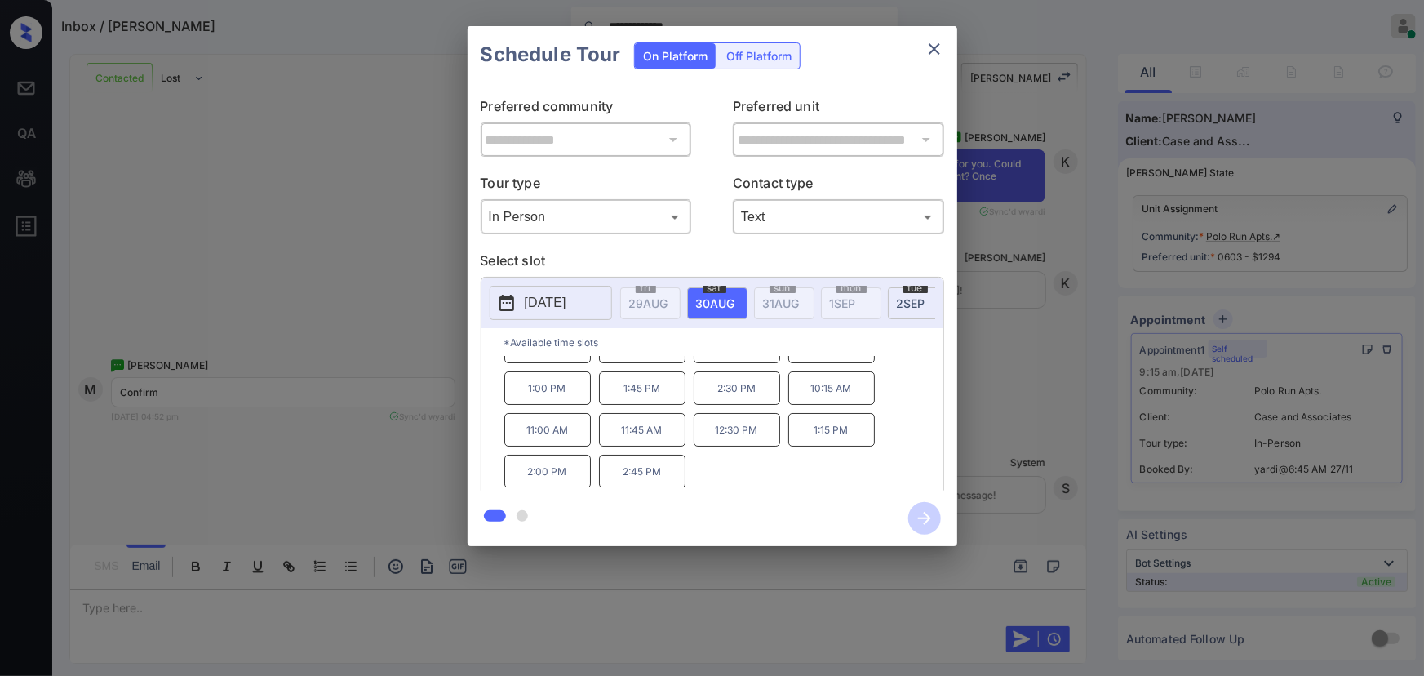
click at [566, 305] on p "[DATE]" at bounding box center [546, 303] width 42 height 20
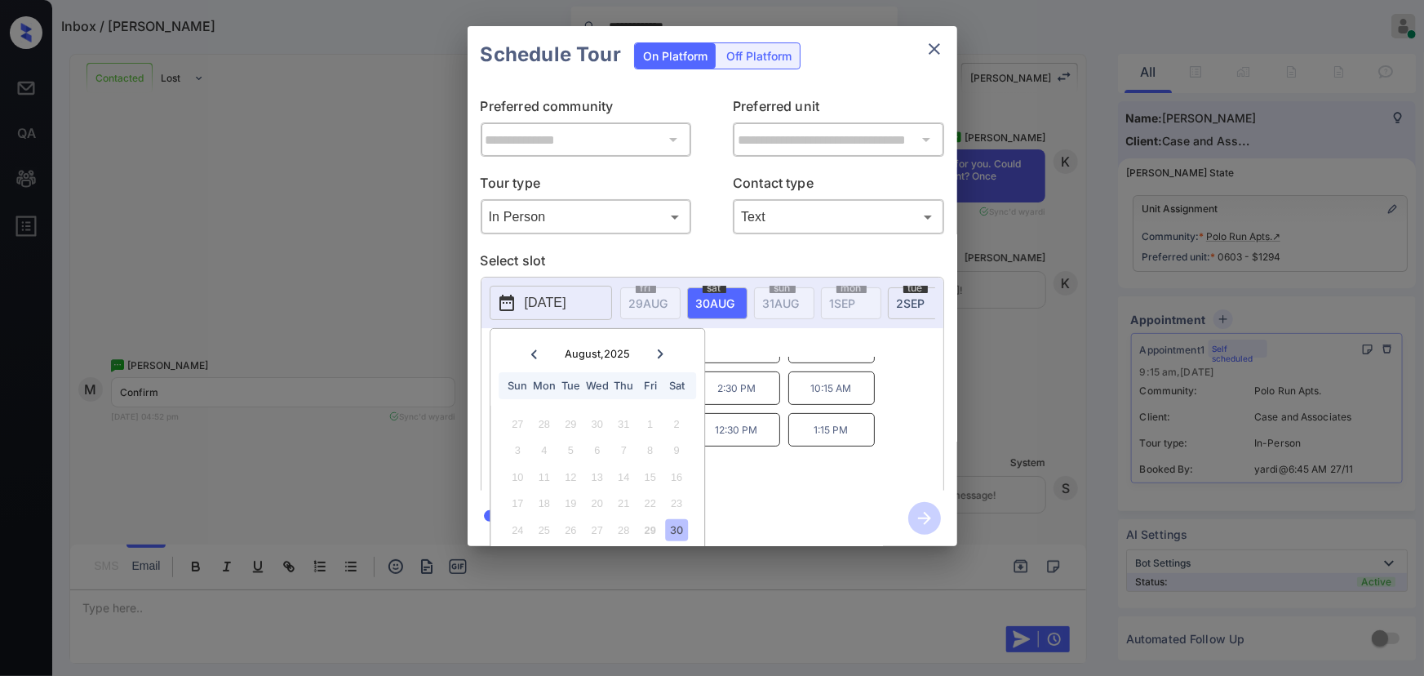
click at [664, 351] on icon at bounding box center [660, 354] width 10 height 10
click at [680, 500] on div "27" at bounding box center [677, 503] width 22 height 22
click at [810, 467] on div "10:00 AM 10:45 AM 11:30 AM 12:15 PM 1:00 PM 1:45 PM 2:30 PM 10:15 AM 11:00 AM 1…" at bounding box center [723, 422] width 439 height 131
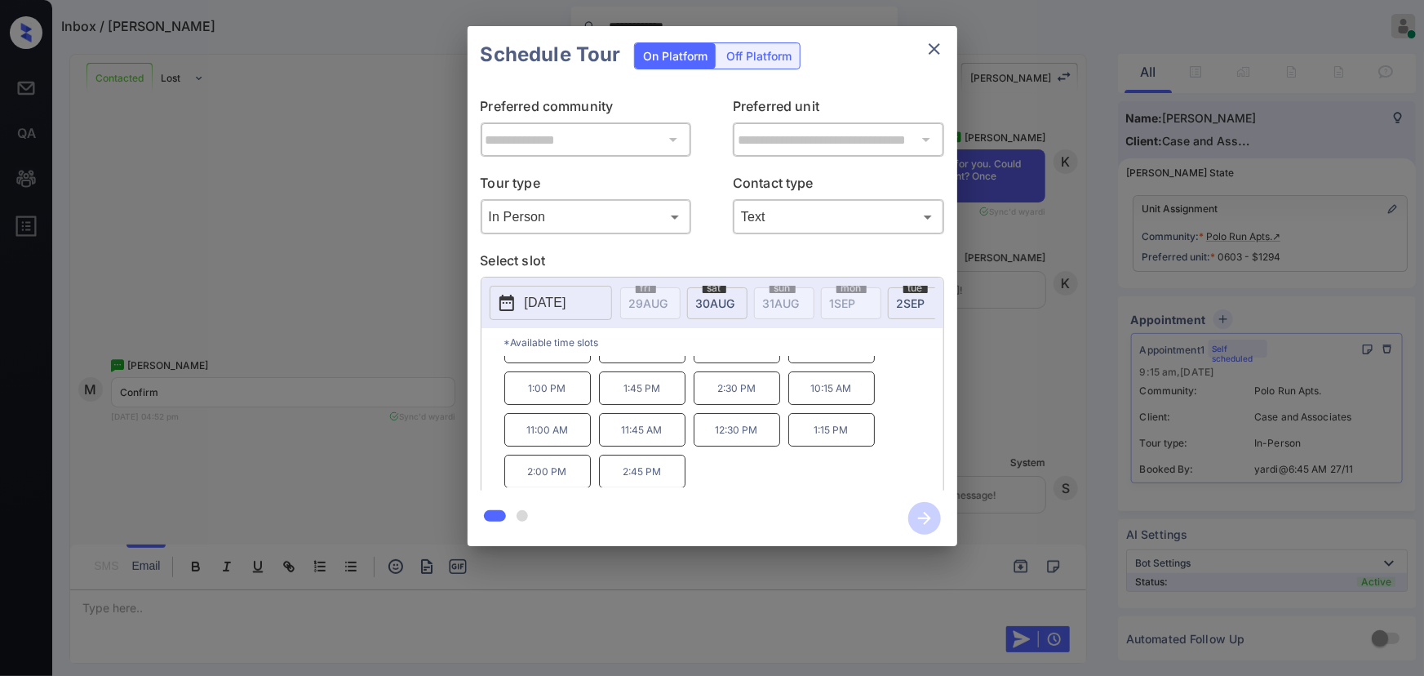
click at [645, 473] on p "2:45 PM" at bounding box center [642, 471] width 87 height 33
click at [1037, 407] on div "**********" at bounding box center [712, 286] width 1424 height 572
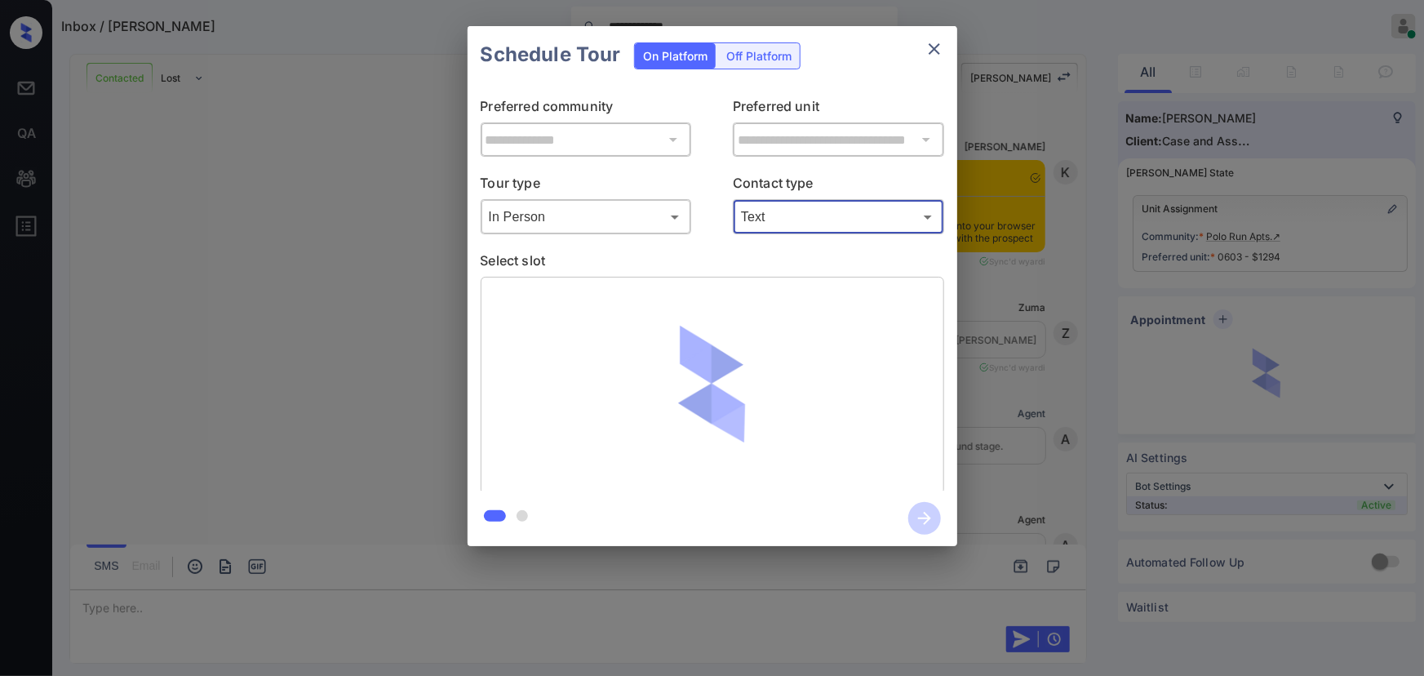
scroll to position [6246, 0]
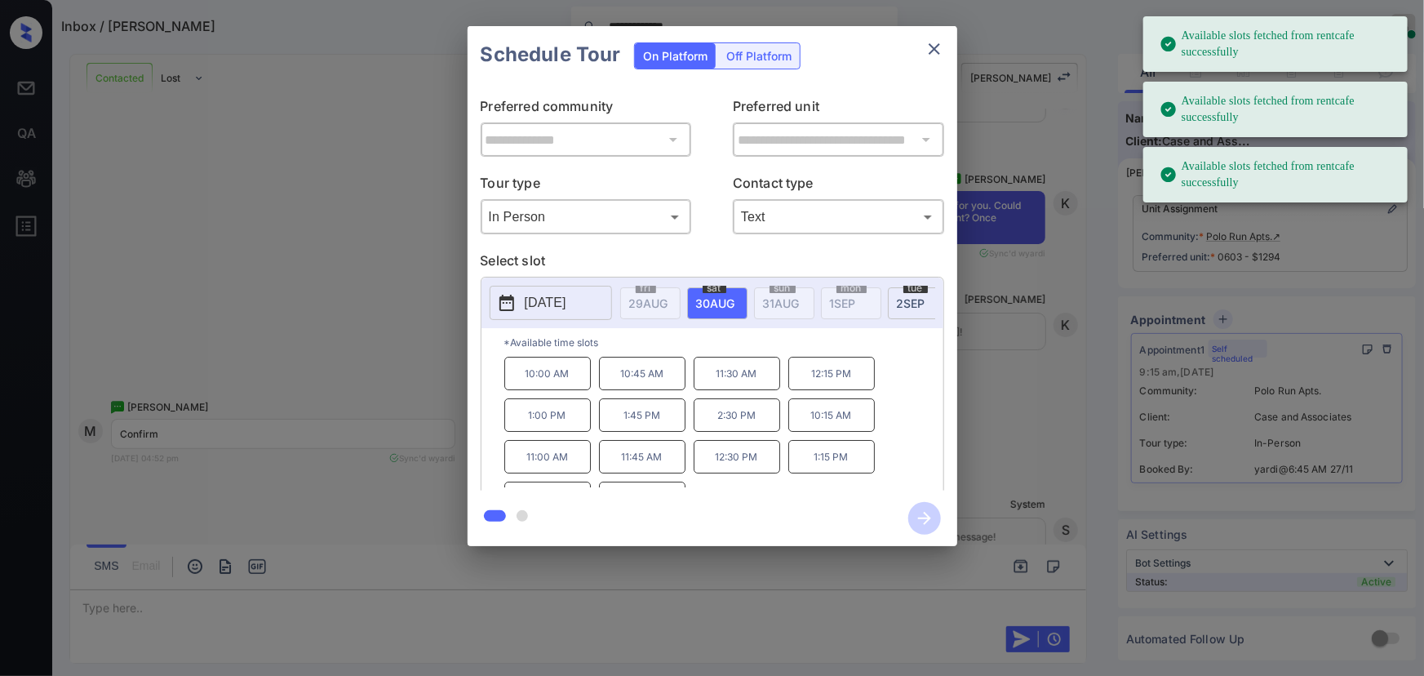
click at [566, 302] on p "[DATE]" at bounding box center [546, 303] width 42 height 20
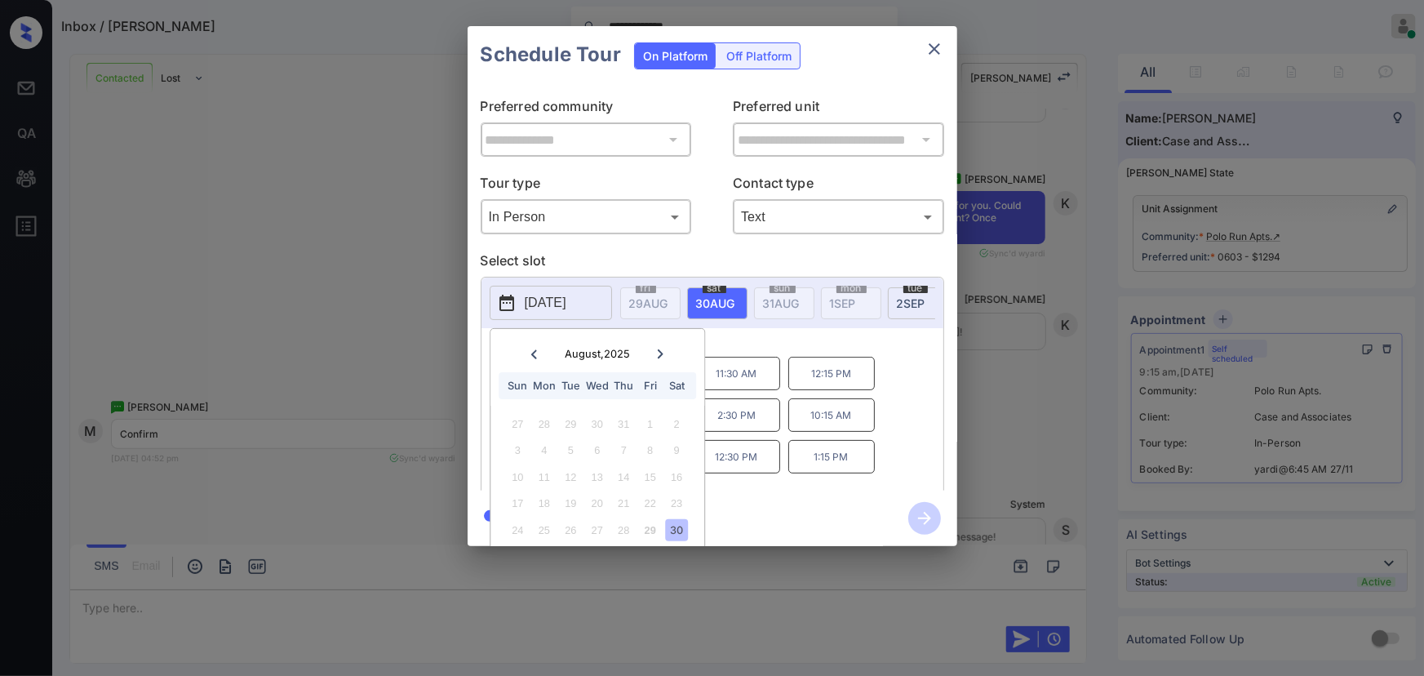
click at [669, 351] on div at bounding box center [661, 354] width 22 height 20
click at [676, 507] on div "27" at bounding box center [677, 503] width 22 height 22
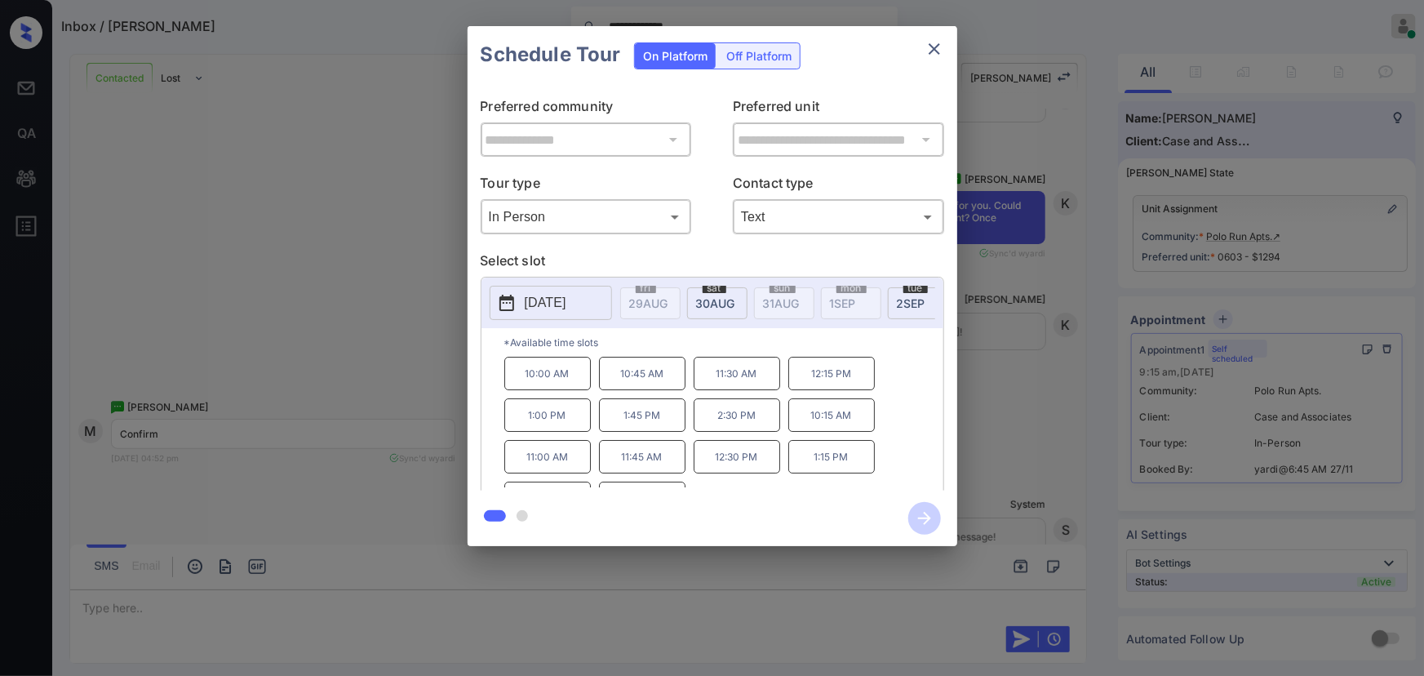
drag, startPoint x: 897, startPoint y: 440, endPoint x: 865, endPoint y: 457, distance: 36.2
click at [897, 439] on div "10:00 AM 10:45 AM 11:30 AM 12:15 PM 1:00 PM 1:45 PM 2:30 PM 10:15 AM 11:00 AM 1…" at bounding box center [723, 422] width 439 height 131
drag, startPoint x: 630, startPoint y: 473, endPoint x: 665, endPoint y: 482, distance: 36.0
click at [636, 474] on p "2:45 PM" at bounding box center [642, 471] width 87 height 33
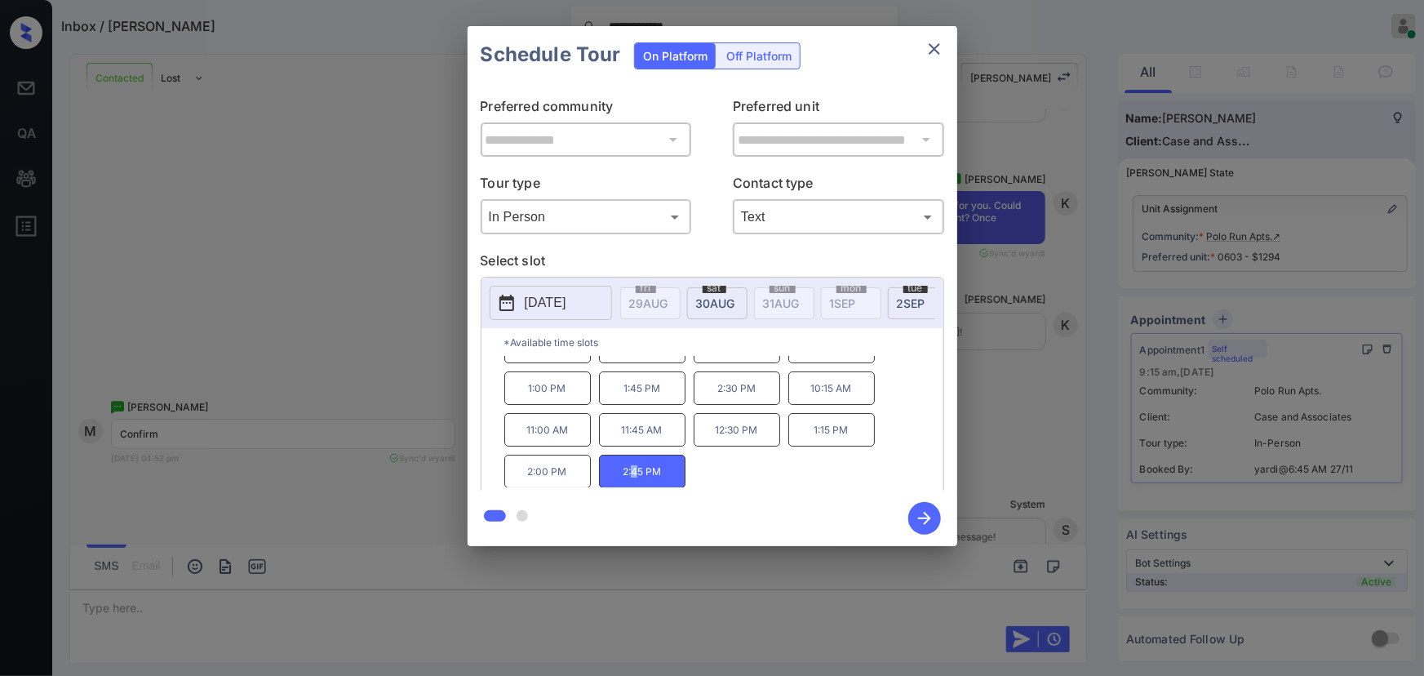
click at [914, 518] on icon "button" at bounding box center [925, 518] width 33 height 33
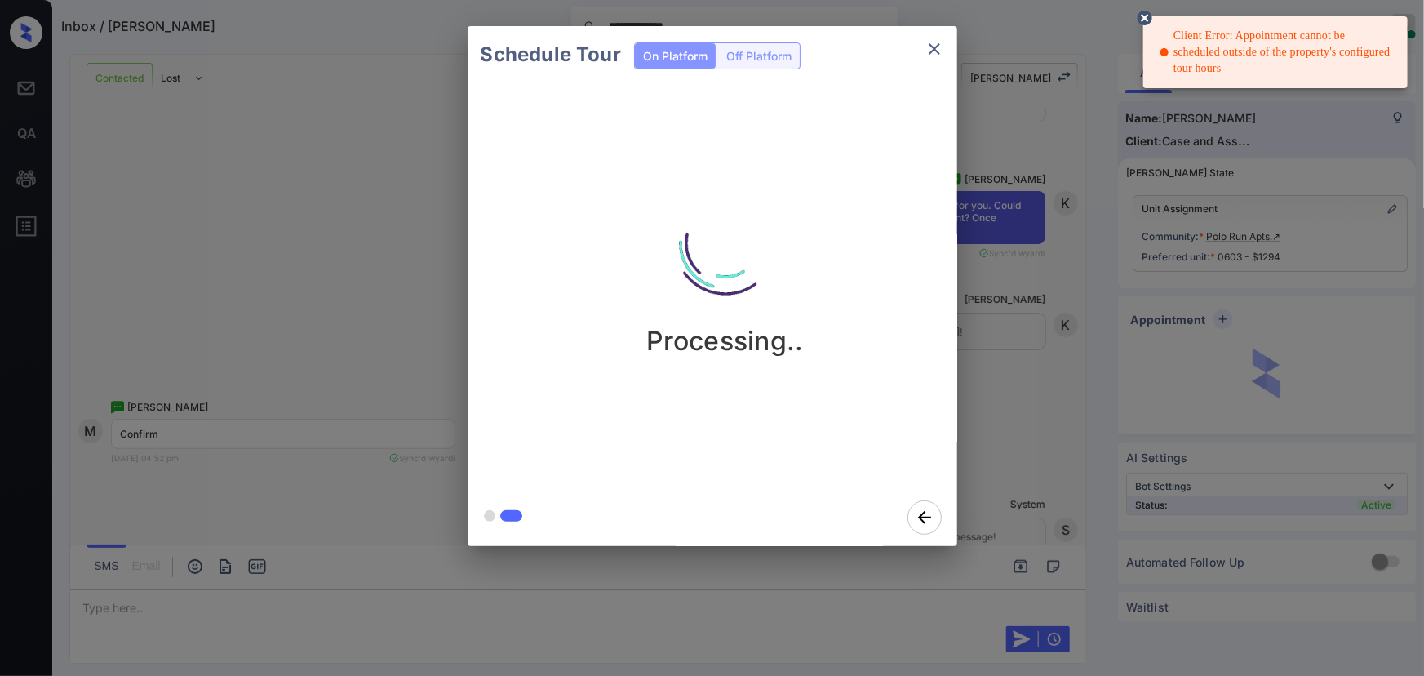
click at [1064, 141] on div "Schedule Tour On Platform Off Platform Processing.." at bounding box center [712, 286] width 1424 height 572
